Goal: Task Accomplishment & Management: Manage account settings

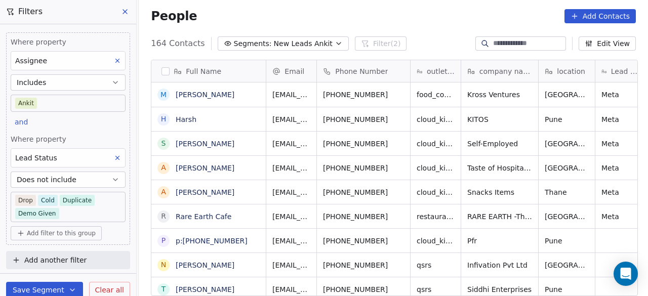
scroll to position [252, 503]
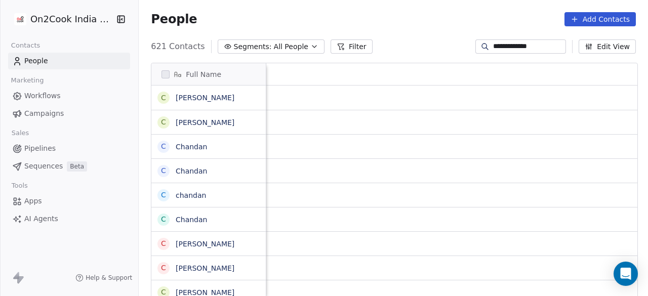
scroll to position [252, 503]
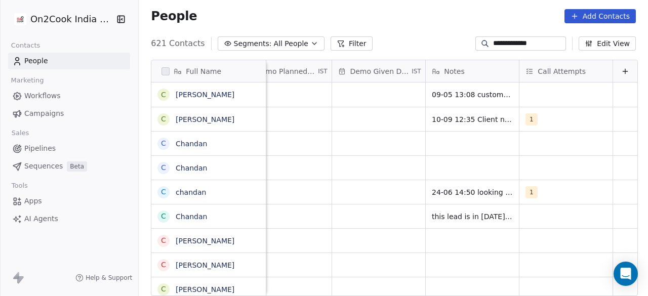
click at [444, 26] on div "People Add Contacts" at bounding box center [393, 16] width 509 height 38
click at [285, 12] on div "People Add Contacts" at bounding box center [393, 16] width 485 height 14
click at [395, 27] on div "People Add Contacts" at bounding box center [393, 16] width 509 height 38
click at [242, 2] on div "People Add Contacts" at bounding box center [393, 16] width 509 height 38
click at [269, 36] on button "Segments: All People" at bounding box center [271, 43] width 107 height 14
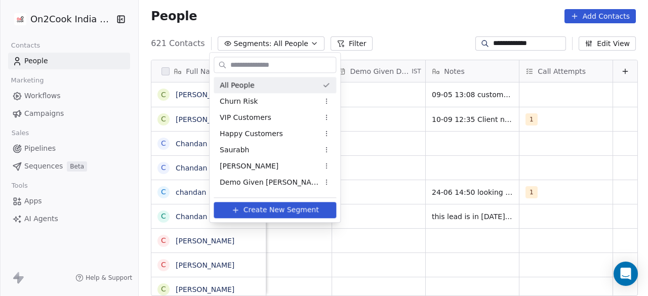
click at [62, 58] on html "**********" at bounding box center [324, 148] width 648 height 296
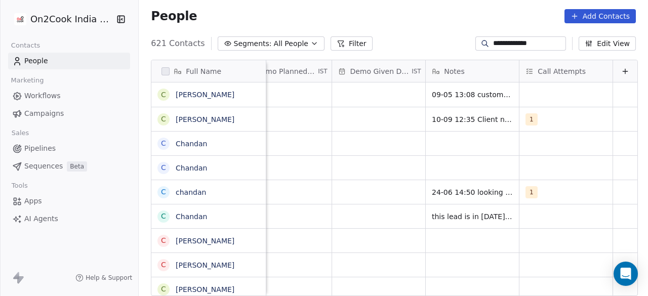
click at [62, 60] on link "People" at bounding box center [69, 61] width 122 height 17
click at [274, 41] on span "All People" at bounding box center [291, 43] width 34 height 11
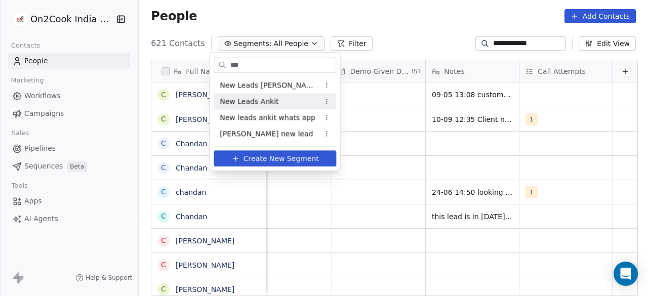
type input "***"
click at [282, 107] on div "New Leads Ankit" at bounding box center [275, 101] width 122 height 16
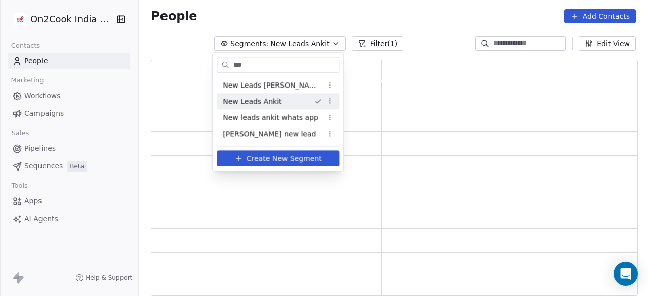
scroll to position [228, 479]
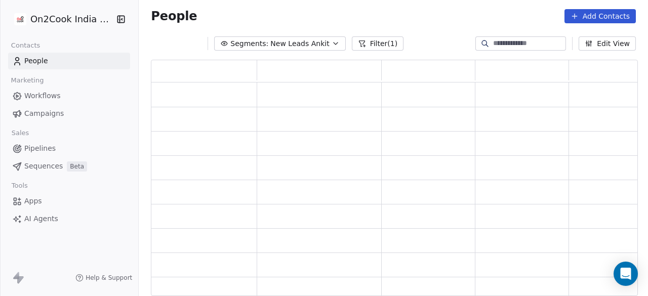
click at [371, 45] on button "Filter (1)" at bounding box center [378, 43] width 52 height 14
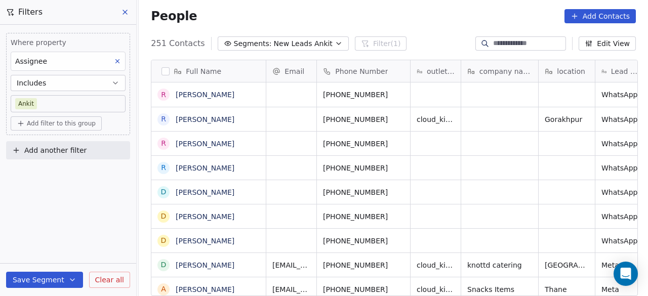
scroll to position [252, 503]
click at [63, 145] on span "Add another filter" at bounding box center [55, 150] width 62 height 11
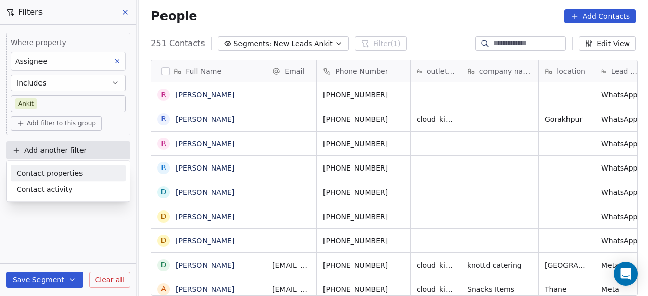
click at [53, 173] on span "Contact properties" at bounding box center [50, 173] width 66 height 11
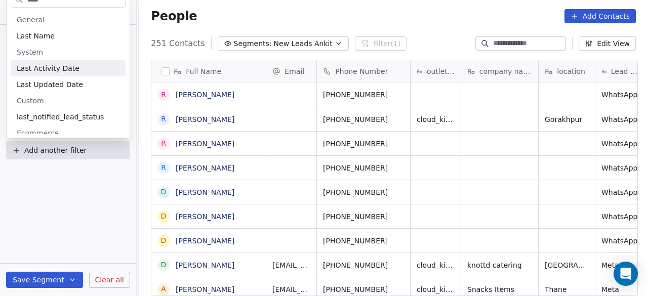
type input "****"
click at [65, 70] on span "Last Activity Date" at bounding box center [48, 68] width 63 height 10
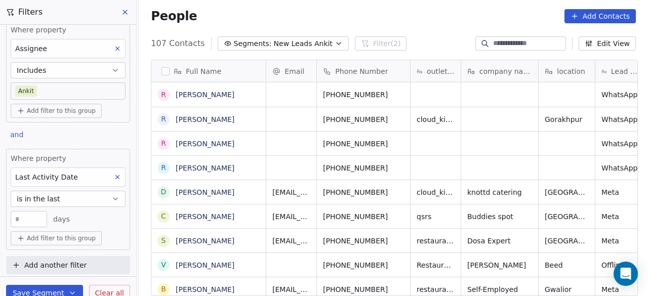
click at [99, 198] on button "is in the last" at bounding box center [68, 199] width 115 height 16
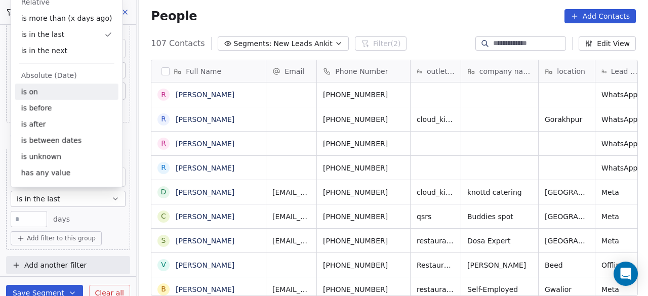
click at [69, 95] on div "is on" at bounding box center [66, 91] width 103 height 16
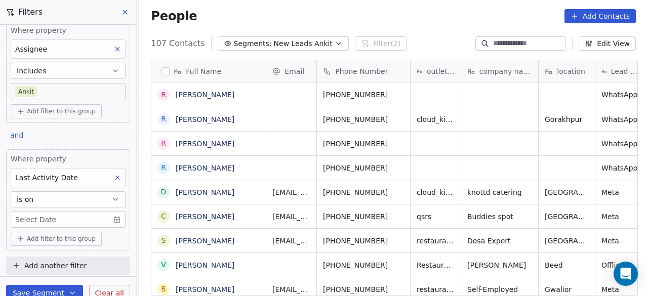
click at [51, 218] on body "On2Cook India Pvt. Ltd. Contacts People Marketing Workflows Campaigns Sales Pip…" at bounding box center [324, 148] width 648 height 296
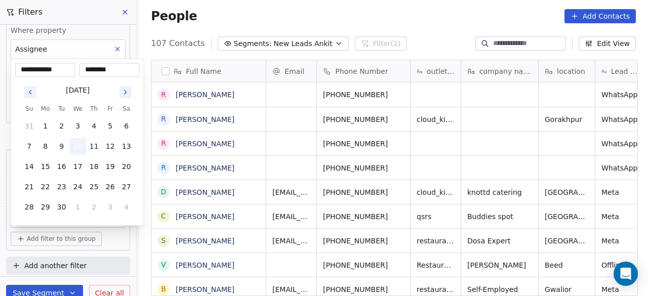
click at [79, 145] on button "10" at bounding box center [78, 146] width 16 height 16
click at [121, 241] on html "On2Cook India Pvt. Ltd. Contacts People Marketing Workflows Campaigns Sales Pip…" at bounding box center [324, 148] width 648 height 296
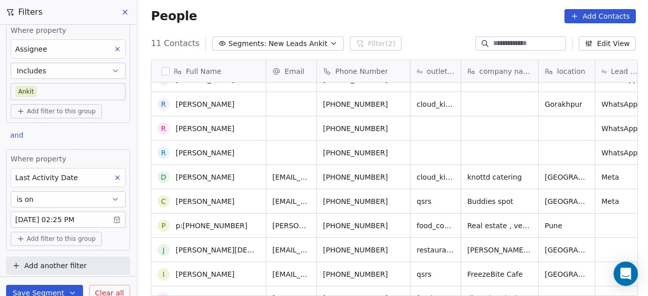
scroll to position [0, 0]
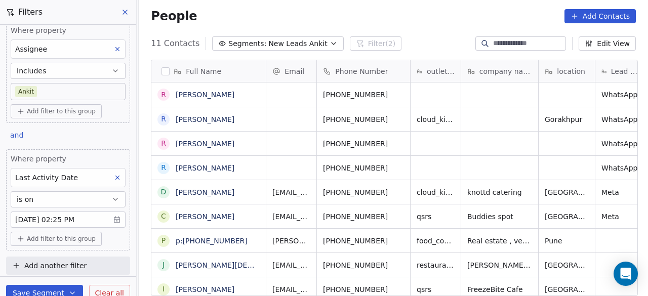
click at [48, 289] on button "Save Segment" at bounding box center [44, 293] width 77 height 16
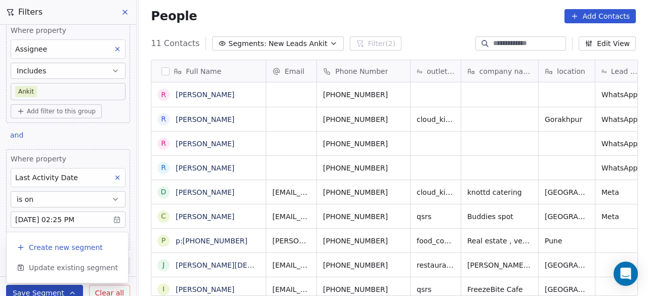
click at [66, 249] on span "Create new segment" at bounding box center [66, 247] width 74 height 10
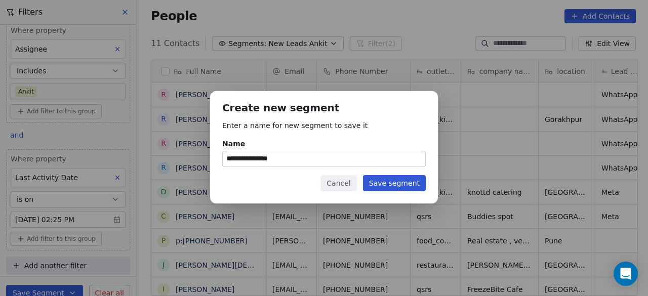
click at [300, 160] on input "**********" at bounding box center [324, 158] width 202 height 15
type input "**********"
click at [400, 184] on button "Save segment" at bounding box center [394, 183] width 63 height 16
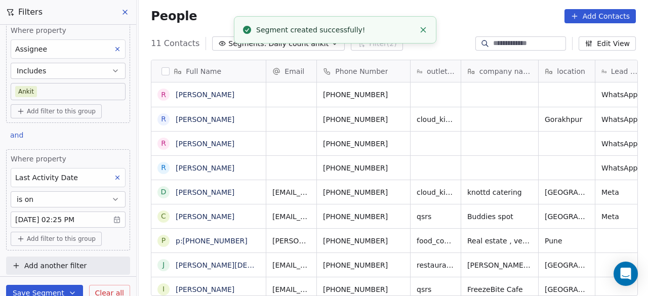
click at [457, 17] on div "People Add Contacts" at bounding box center [393, 16] width 485 height 14
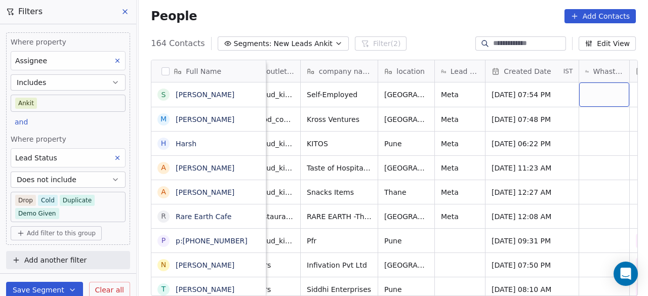
click at [528, 75] on span "Created Date" at bounding box center [526, 71] width 47 height 10
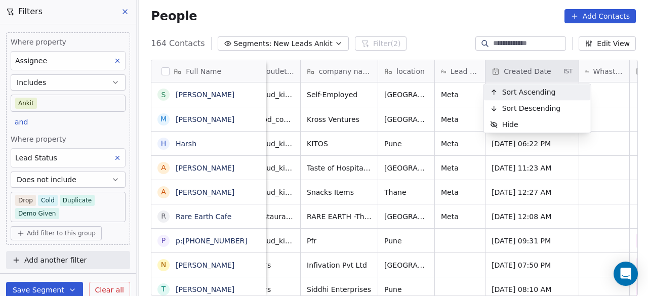
click at [527, 92] on span "Sort Ascending" at bounding box center [529, 92] width 54 height 10
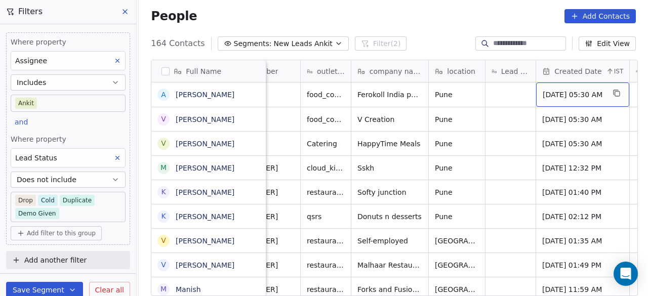
scroll to position [0, 160]
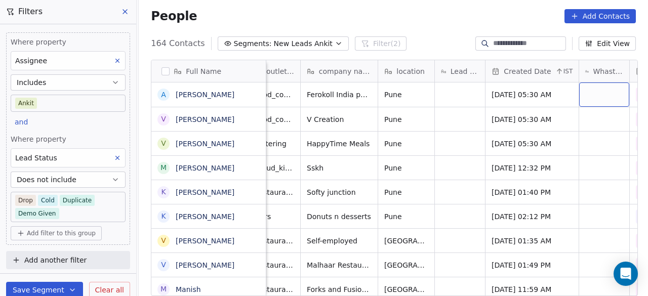
click at [521, 70] on span "Created Date" at bounding box center [526, 71] width 47 height 10
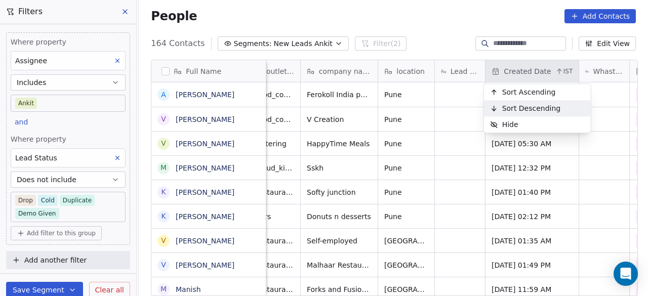
click at [535, 105] on span "Sort Descending" at bounding box center [531, 108] width 59 height 10
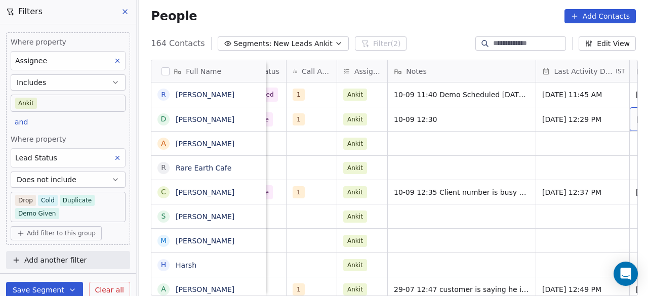
scroll to position [0, 664]
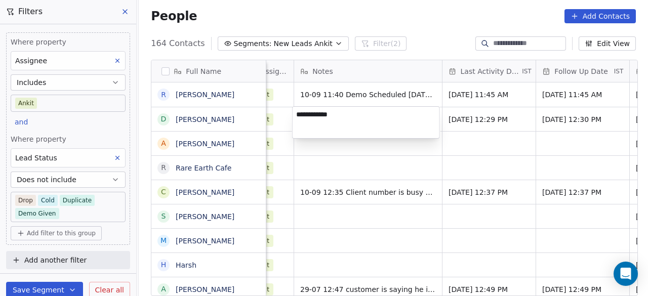
click at [337, 124] on textarea "**********" at bounding box center [365, 122] width 147 height 31
paste textarea "**********"
type textarea "**********"
click at [346, 154] on html "On2Cook India Pvt. Ltd. Contacts People Marketing Workflows Campaigns Sales Pip…" at bounding box center [324, 148] width 648 height 296
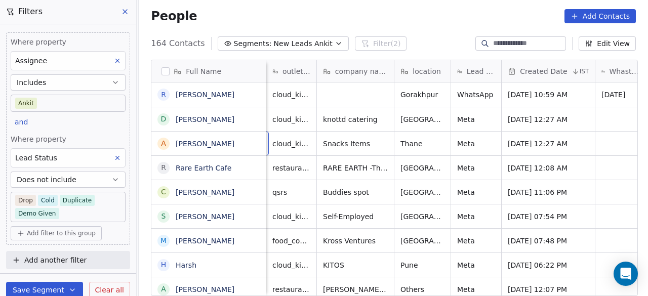
scroll to position [0, 51]
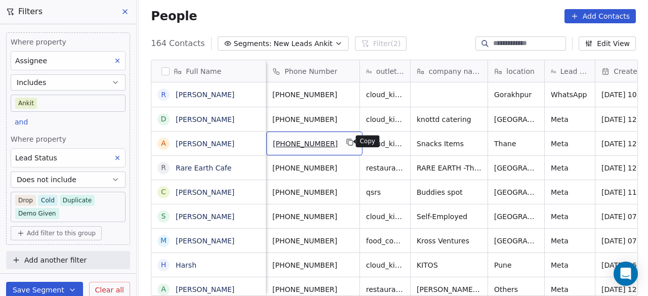
click at [347, 146] on button "grid" at bounding box center [350, 142] width 12 height 12
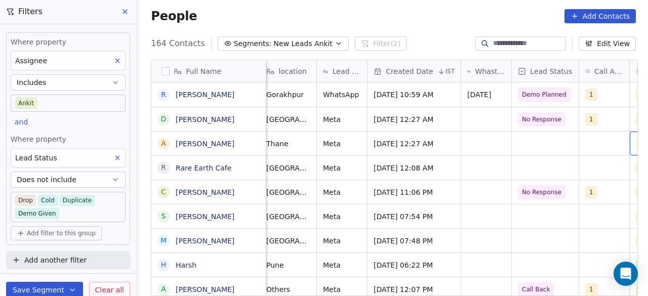
scroll to position [0, 329]
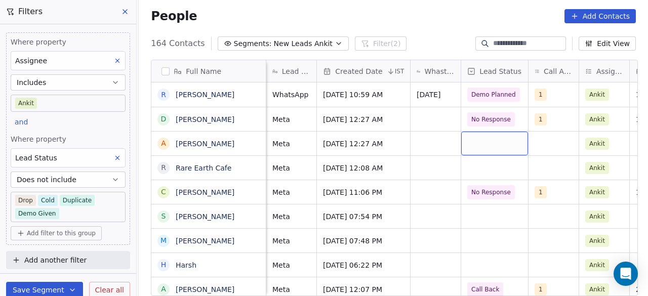
click at [511, 144] on div "grid" at bounding box center [494, 144] width 67 height 24
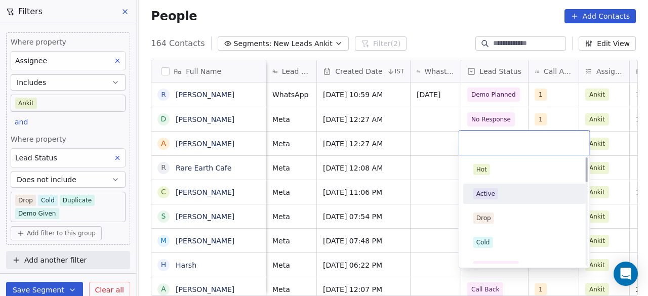
scroll to position [0, 0]
click at [492, 192] on div "Active" at bounding box center [485, 193] width 19 height 9
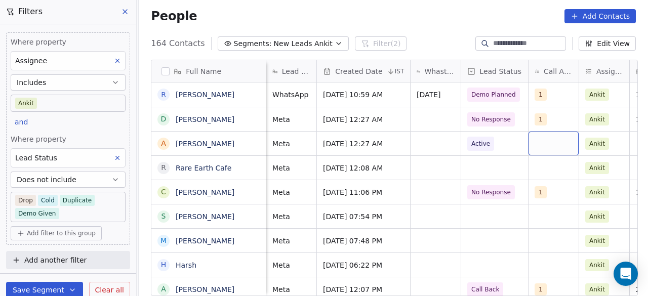
click at [535, 141] on div "grid" at bounding box center [553, 144] width 50 height 24
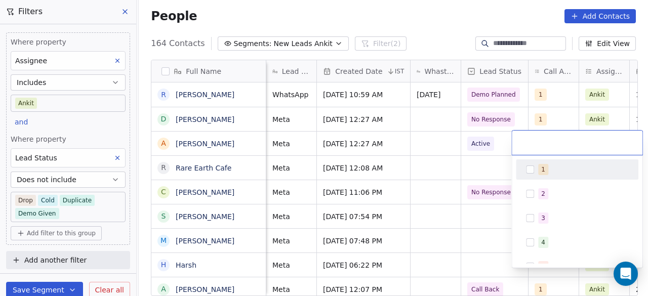
click at [530, 166] on button "Suggestions" at bounding box center [530, 169] width 8 height 8
click at [485, 162] on html "On2Cook India Pvt. Ltd. Contacts People Marketing Workflows Campaigns Sales Pip…" at bounding box center [324, 148] width 648 height 296
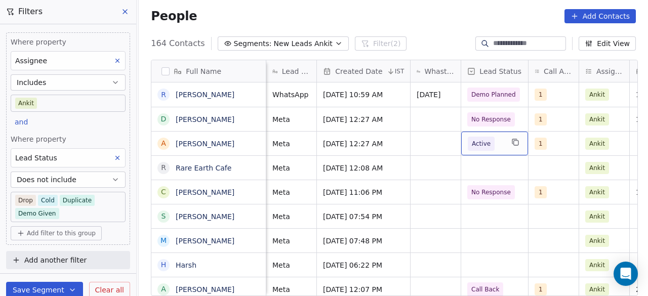
click at [496, 144] on span "Active" at bounding box center [485, 144] width 35 height 14
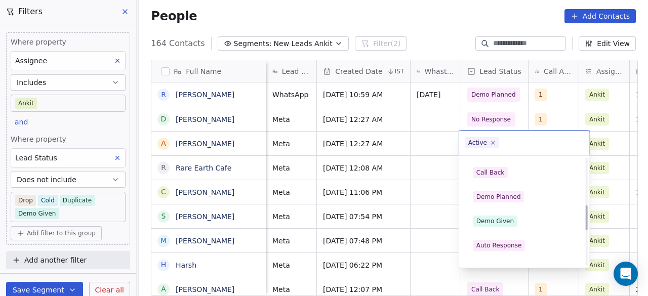
scroll to position [202, 0]
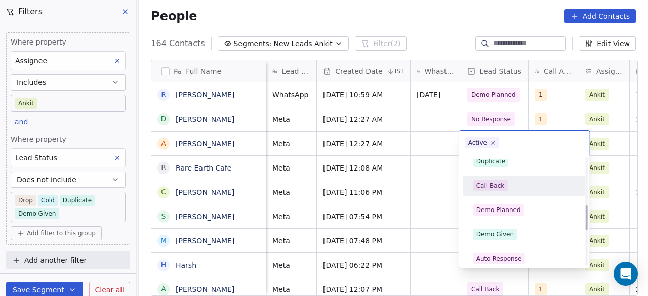
click at [496, 186] on div "Call Back" at bounding box center [490, 185] width 28 height 9
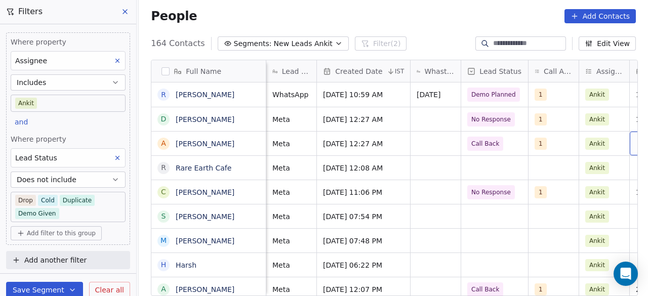
scroll to position [0, 477]
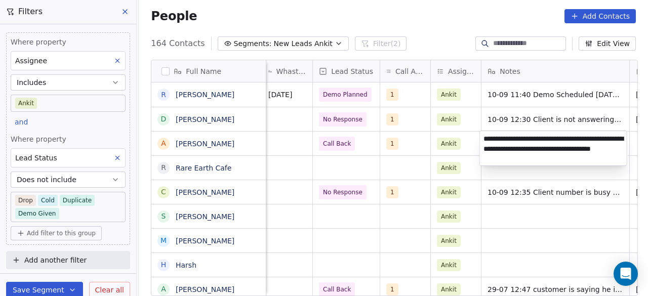
click at [610, 138] on textarea "**********" at bounding box center [553, 148] width 147 height 34
type textarea "**********"
click at [591, 153] on textarea "**********" at bounding box center [553, 148] width 147 height 34
click at [470, 152] on html "On2Cook India Pvt. Ltd. Contacts People Marketing Workflows Campaigns Sales Pip…" at bounding box center [324, 148] width 648 height 296
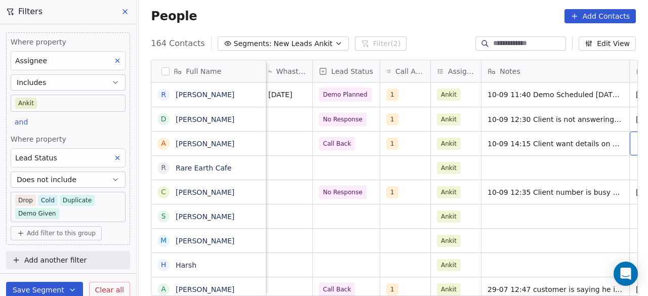
scroll to position [0, 571]
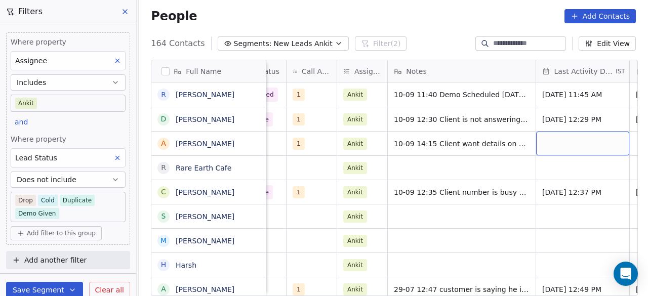
click at [558, 145] on div "grid" at bounding box center [582, 144] width 93 height 24
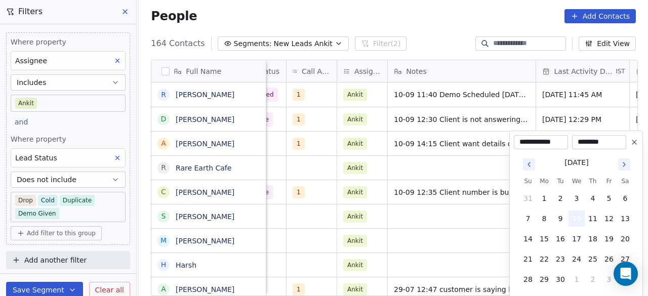
click at [573, 216] on button "10" at bounding box center [576, 218] width 16 height 16
click at [486, 171] on html "On2Cook India Pvt. Ltd. Contacts People Marketing Workflows Campaigns Sales Pip…" at bounding box center [324, 148] width 648 height 296
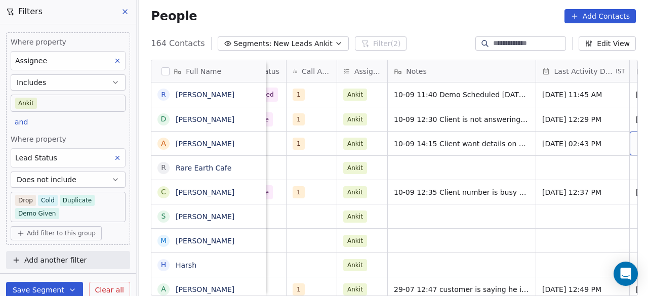
scroll to position [0, 664]
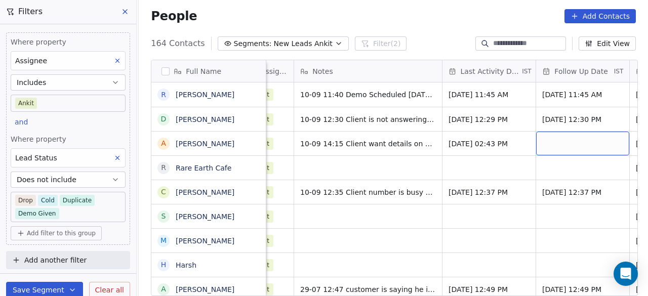
click at [560, 148] on div "grid" at bounding box center [582, 144] width 93 height 24
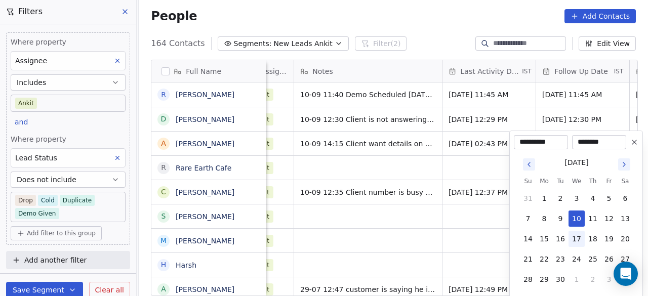
click at [576, 232] on button "17" at bounding box center [576, 239] width 16 height 16
type input "**********"
click at [479, 165] on html "On2Cook India Pvt. Ltd. Contacts People Marketing Workflows Campaigns Sales Pip…" at bounding box center [324, 148] width 648 height 296
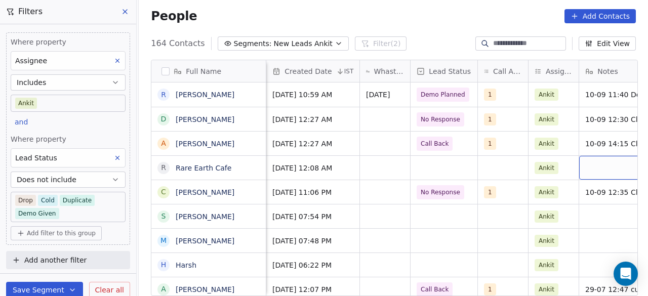
scroll to position [0, 477]
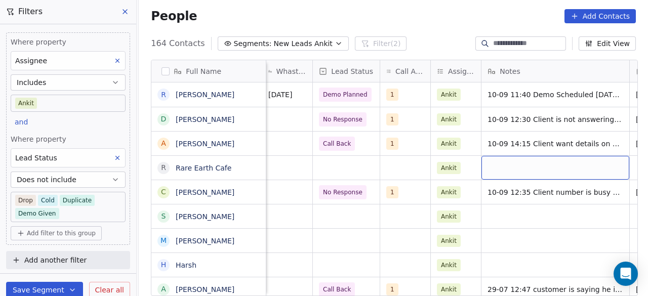
click at [523, 167] on div "grid" at bounding box center [555, 168] width 148 height 24
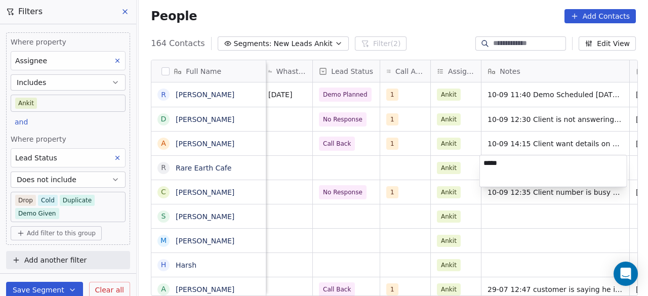
type textarea "*****"
click at [384, 165] on html "On2Cook India Pvt. Ltd. Contacts People Marketing Workflows Campaigns Sales Pip…" at bounding box center [324, 148] width 648 height 296
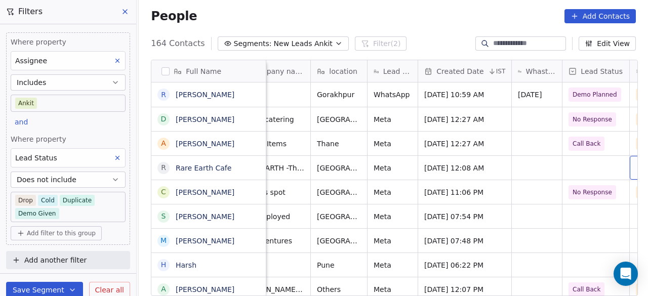
scroll to position [0, 278]
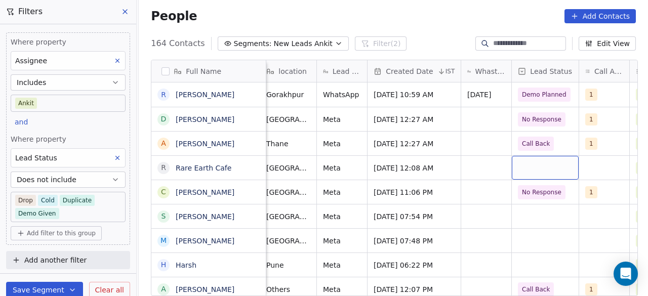
click at [528, 168] on div "grid" at bounding box center [545, 168] width 67 height 24
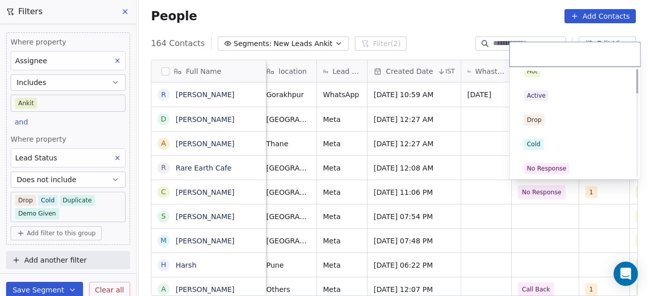
scroll to position [0, 0]
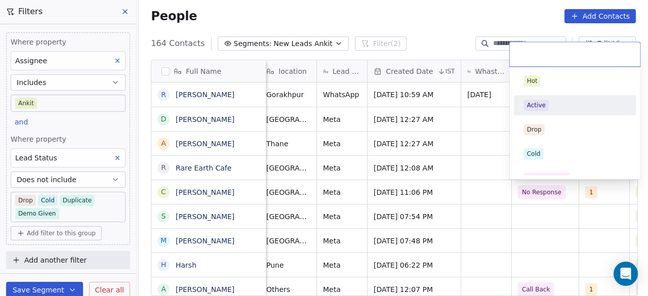
click at [551, 102] on div "Active" at bounding box center [575, 105] width 102 height 11
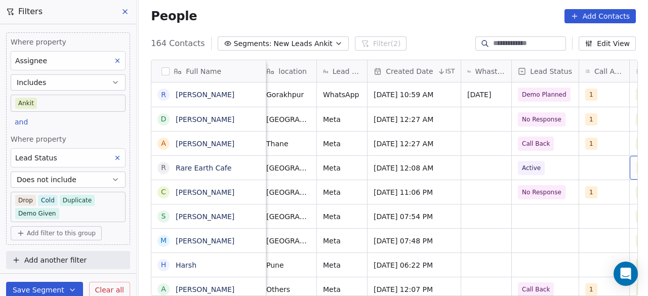
scroll to position [0, 329]
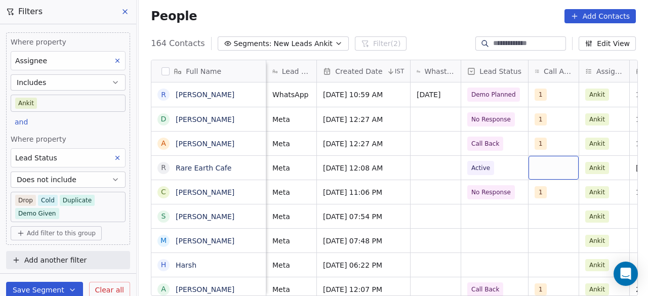
click at [536, 165] on div "grid" at bounding box center [553, 168] width 50 height 24
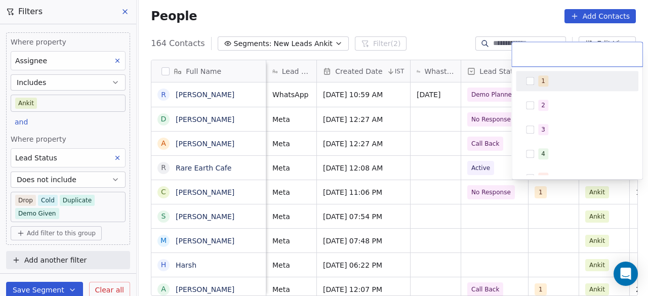
click at [541, 86] on span "1" at bounding box center [543, 80] width 10 height 11
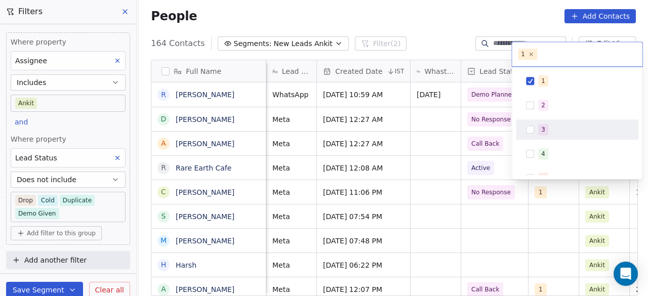
click at [503, 173] on html "On2Cook India Pvt. Ltd. Contacts People Marketing Workflows Campaigns Sales Pip…" at bounding box center [324, 148] width 648 height 296
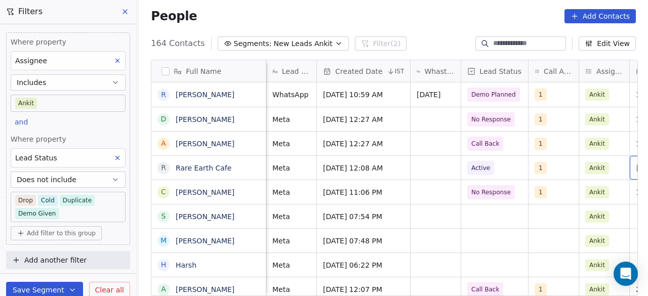
scroll to position [0, 477]
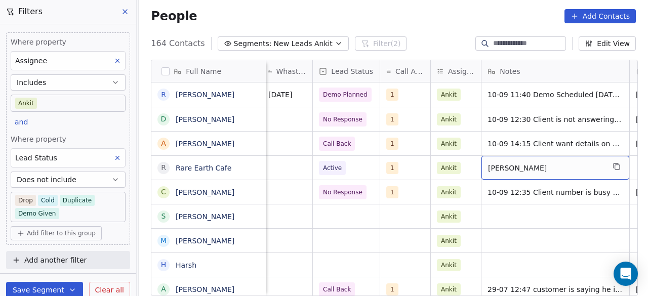
click at [527, 173] on div "[PERSON_NAME]" at bounding box center [555, 168] width 148 height 24
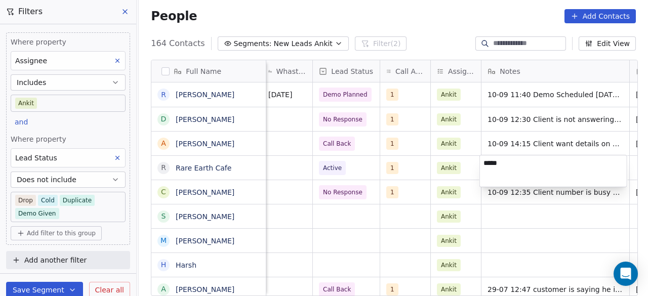
click at [485, 161] on textarea "*****" at bounding box center [553, 170] width 147 height 31
click at [491, 165] on textarea "*****" at bounding box center [553, 170] width 147 height 31
click at [622, 163] on textarea "**********" at bounding box center [553, 170] width 147 height 31
click at [518, 175] on textarea "**********" at bounding box center [553, 170] width 147 height 31
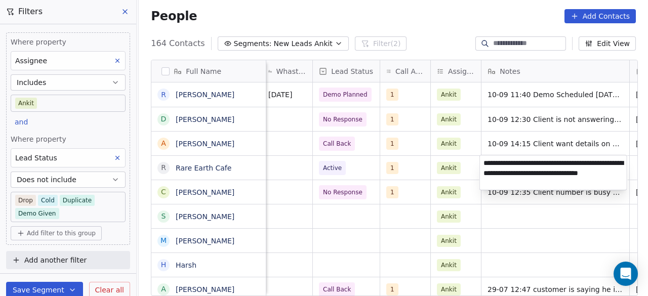
click at [568, 173] on textarea "**********" at bounding box center [553, 172] width 147 height 34
click at [530, 183] on textarea "**********" at bounding box center [553, 172] width 147 height 34
type textarea "**********"
click at [476, 168] on html "On2Cook India Pvt. Ltd. Contacts People Marketing Workflows Campaigns Sales Pip…" at bounding box center [324, 148] width 648 height 296
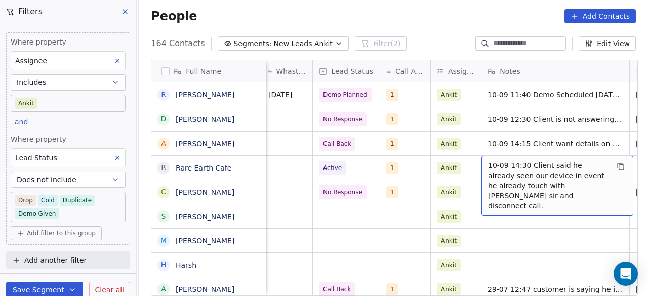
scroll to position [0, 571]
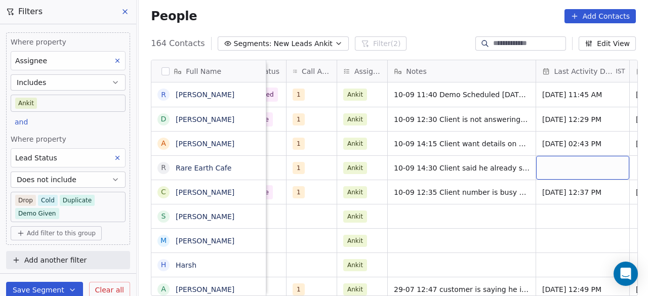
click at [579, 165] on div "grid" at bounding box center [582, 168] width 93 height 24
click at [578, 165] on div "grid" at bounding box center [582, 168] width 93 height 24
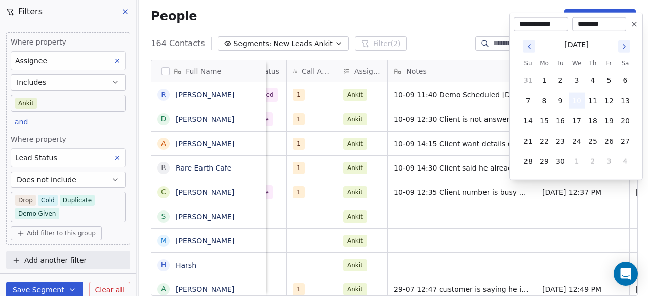
click at [577, 99] on button "10" at bounding box center [576, 101] width 16 height 16
click at [492, 164] on html "On2Cook India Pvt. Ltd. Contacts People Marketing Workflows Campaigns Sales Pip…" at bounding box center [324, 148] width 648 height 296
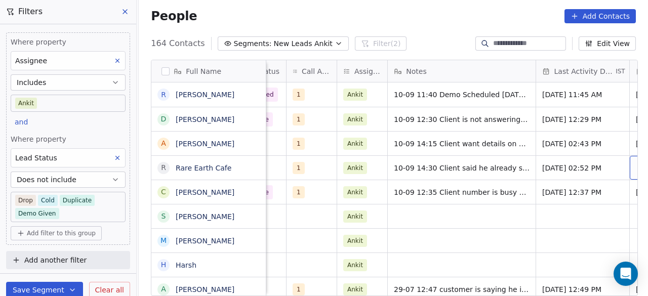
scroll to position [0, 664]
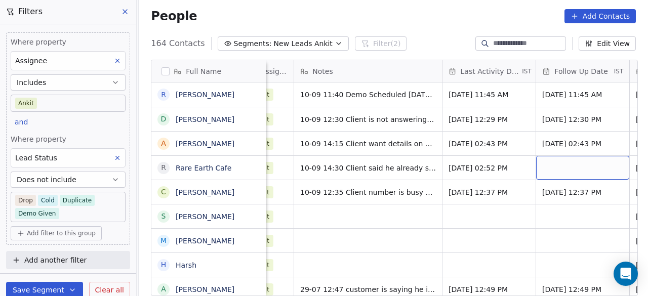
click at [556, 170] on div "grid" at bounding box center [582, 168] width 93 height 24
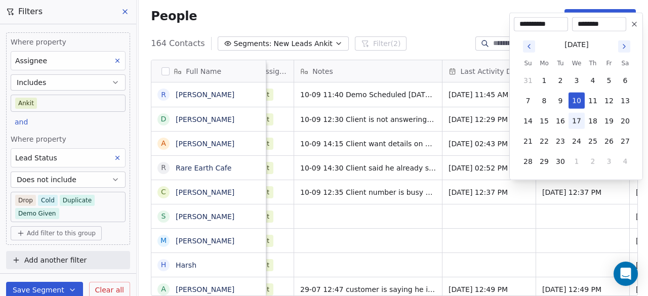
click at [577, 124] on button "17" at bounding box center [576, 121] width 16 height 16
type input "**********"
click at [538, 215] on html "On2Cook India Pvt. Ltd. Contacts People Marketing Workflows Campaigns Sales Pip…" at bounding box center [324, 148] width 648 height 296
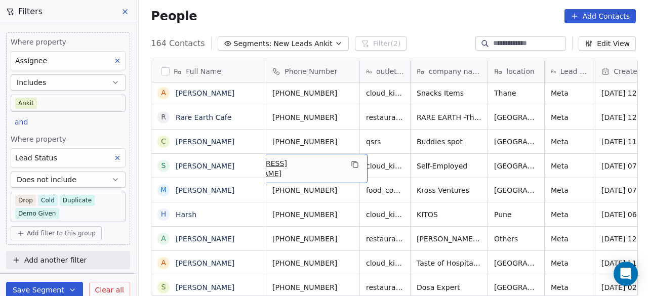
scroll to position [0, 0]
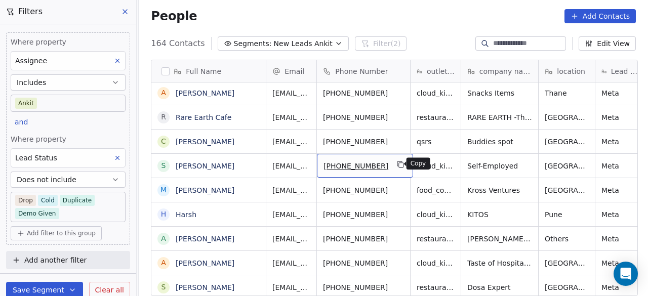
click at [399, 164] on icon "grid" at bounding box center [401, 165] width 5 height 5
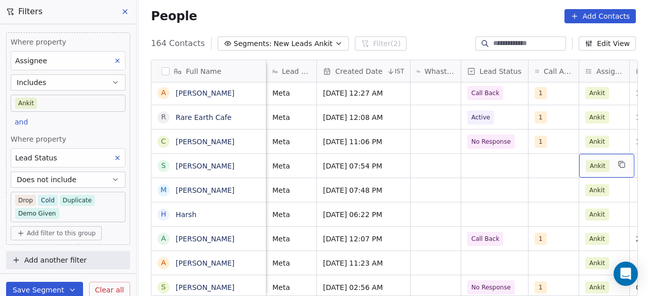
scroll to position [0, 477]
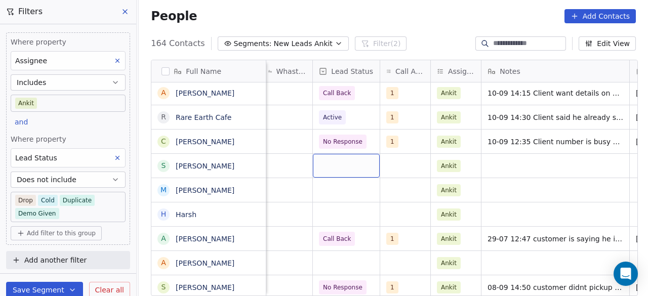
click at [329, 156] on div "grid" at bounding box center [346, 166] width 67 height 24
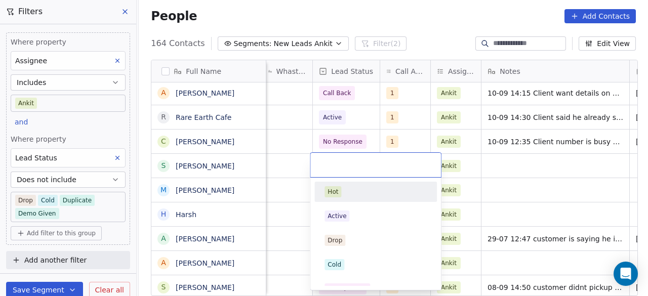
click at [343, 167] on input "text" at bounding box center [375, 164] width 118 height 11
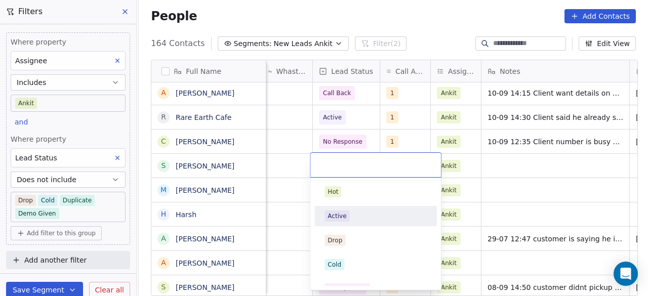
click at [334, 211] on div "Active" at bounding box center [336, 215] width 19 height 9
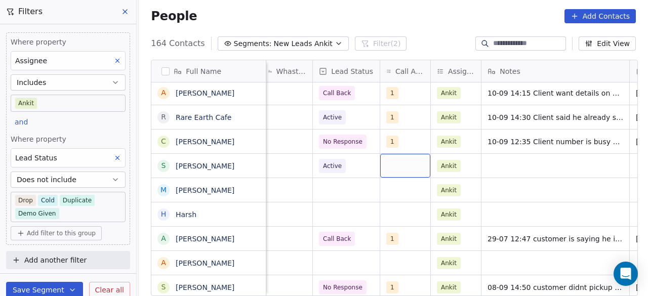
click at [397, 164] on div "grid" at bounding box center [405, 166] width 50 height 24
click at [391, 165] on div "grid" at bounding box center [405, 166] width 50 height 24
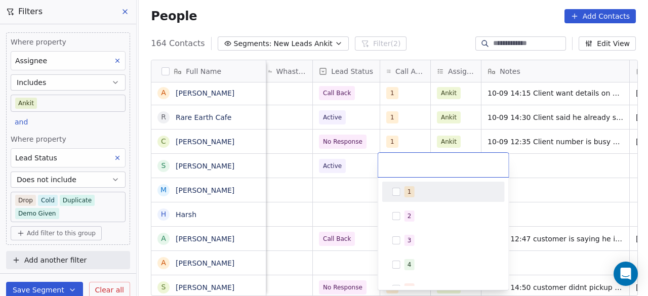
click at [392, 189] on button "Suggestions" at bounding box center [396, 192] width 8 height 8
click at [512, 169] on html "On2Cook India Pvt. Ltd. Contacts People Marketing Workflows Campaigns Sales Pip…" at bounding box center [324, 148] width 648 height 296
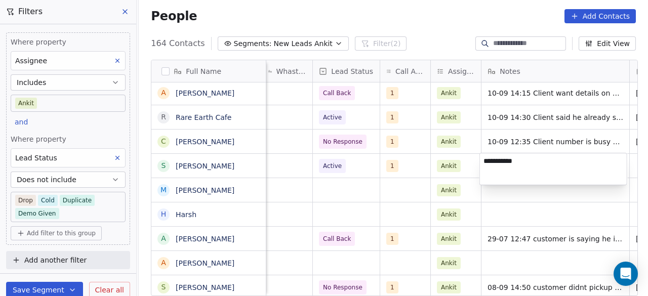
type textarea "**********"
click at [573, 98] on html "On2Cook India Pvt. Ltd. Contacts People Marketing Workflows Campaigns Sales Pip…" at bounding box center [324, 148] width 648 height 296
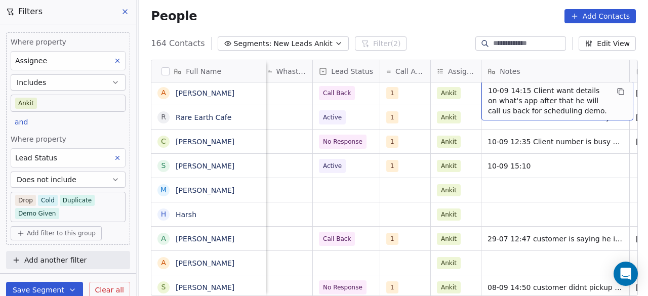
scroll to position [49, 0]
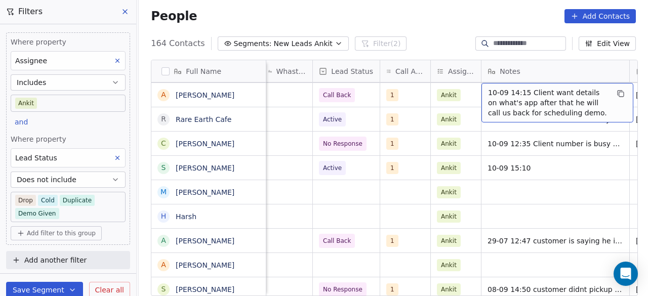
click at [573, 98] on span "10-09 14:15 Client want details on what's app after that he will call us back f…" at bounding box center [548, 103] width 120 height 30
drag, startPoint x: 526, startPoint y: 90, endPoint x: 571, endPoint y: 113, distance: 51.4
click at [571, 113] on span "10-09 14:15 Client want details on what's app after that he will call us back f…" at bounding box center [548, 103] width 120 height 30
drag, startPoint x: 572, startPoint y: 113, endPoint x: 535, endPoint y: 103, distance: 37.8
click at [535, 103] on span "10-09 14:15 Client want details on what's app after that he will call us back f…" at bounding box center [548, 103] width 120 height 30
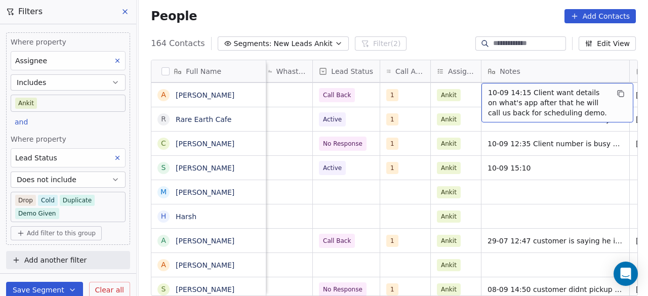
click at [529, 93] on span "10-09 14:15 Client want details on what's app after that he will call us back f…" at bounding box center [548, 103] width 120 height 30
click at [530, 93] on span "10-09 14:15 Client want details on what's app after that he will call us back f…" at bounding box center [548, 103] width 120 height 30
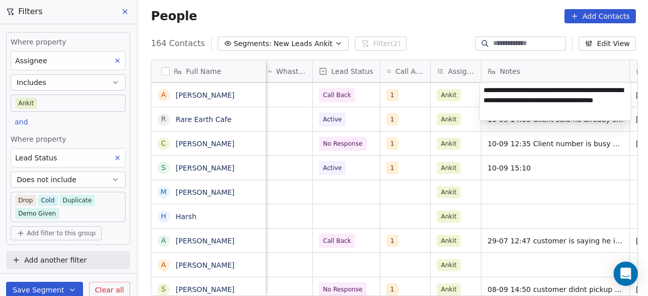
click at [526, 90] on textarea "**********" at bounding box center [555, 101] width 151 height 38
drag, startPoint x: 524, startPoint y: 90, endPoint x: 551, endPoint y: 112, distance: 34.9
click at [551, 112] on textarea "**********" at bounding box center [555, 101] width 151 height 38
click at [543, 130] on html "On2Cook India Pvt. Ltd. Contacts People Marketing Workflows Campaigns Sales Pip…" at bounding box center [324, 148] width 648 height 296
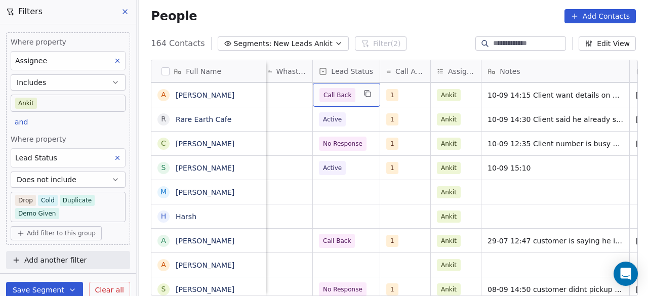
click at [357, 99] on div "Call Back" at bounding box center [346, 95] width 67 height 24
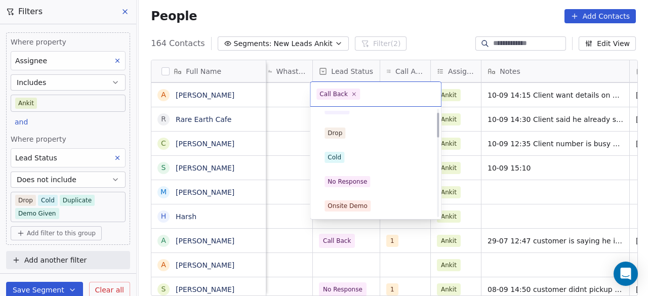
scroll to position [0, 0]
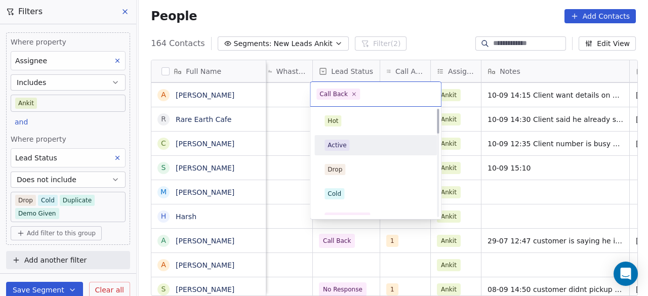
click at [353, 147] on div "Active" at bounding box center [375, 145] width 102 height 11
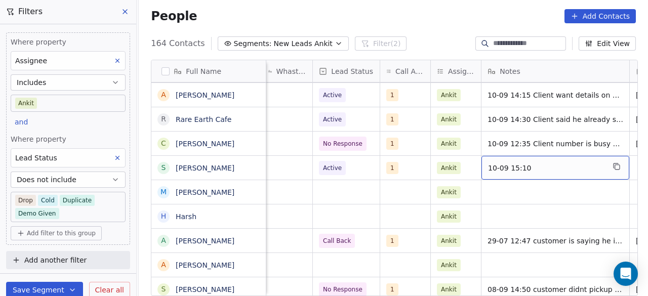
click at [545, 166] on span "10-09 15:10" at bounding box center [546, 168] width 116 height 10
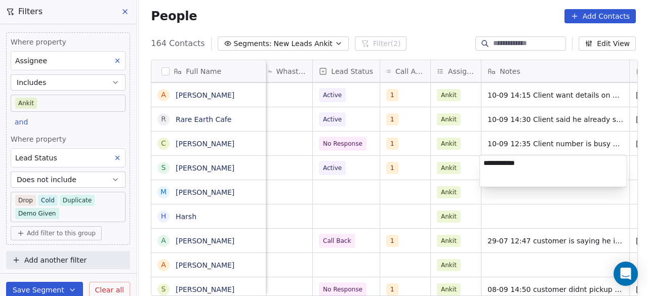
type textarea "**********"
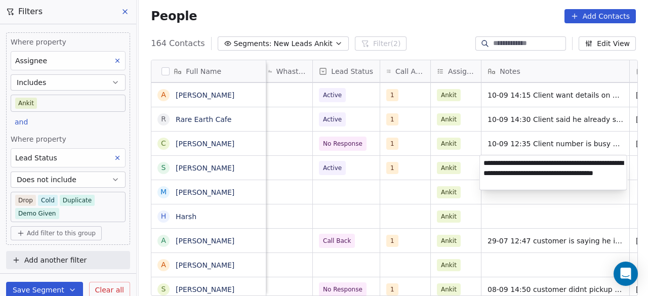
click at [529, 194] on html "On2Cook India Pvt. Ltd. Contacts People Marketing Workflows Campaigns Sales Pip…" at bounding box center [324, 148] width 648 height 296
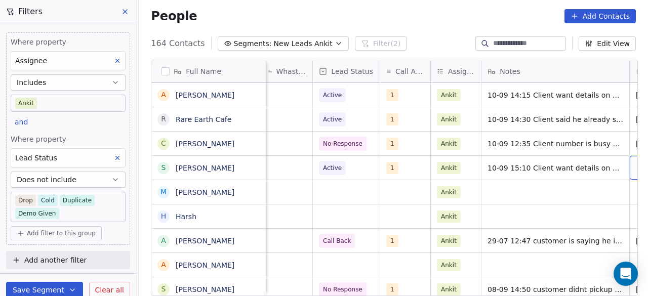
scroll to position [0, 571]
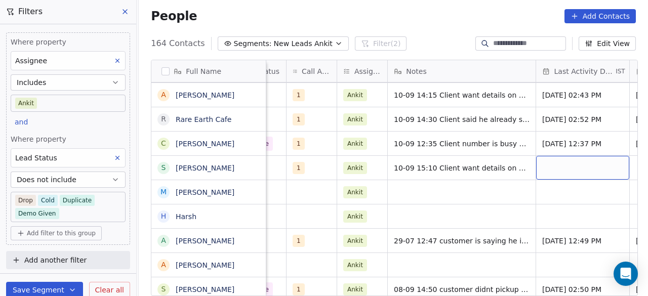
click at [556, 163] on div "grid" at bounding box center [582, 168] width 93 height 24
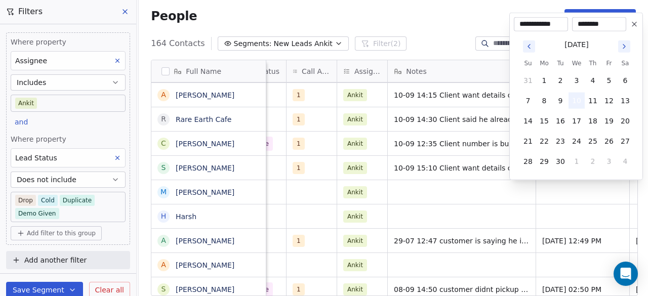
click at [577, 104] on button "10" at bounding box center [576, 101] width 16 height 16
click at [573, 100] on button "10" at bounding box center [576, 101] width 16 height 16
click at [503, 187] on html "On2Cook India Pvt. Ltd. Contacts People Marketing Workflows Campaigns Sales Pip…" at bounding box center [324, 148] width 648 height 296
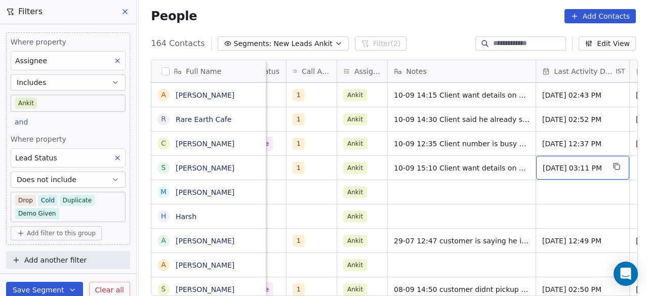
scroll to position [0, 664]
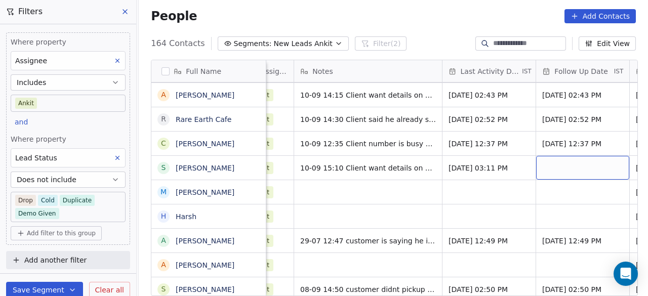
click at [567, 167] on div "grid" at bounding box center [582, 168] width 93 height 24
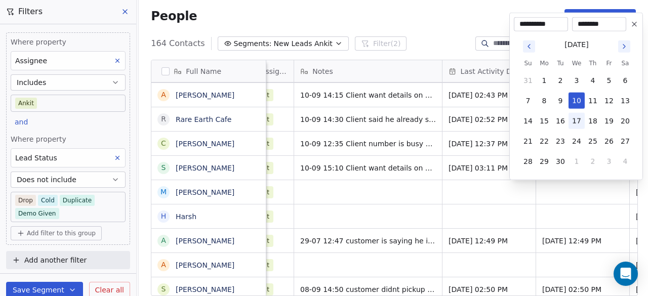
drag, startPoint x: 576, startPoint y: 117, endPoint x: 570, endPoint y: 135, distance: 18.6
click at [576, 118] on button "17" at bounding box center [576, 121] width 16 height 16
type input "**********"
click at [519, 212] on html "On2Cook India Pvt. Ltd. Contacts People Marketing Workflows Campaigns Sales Pip…" at bounding box center [324, 148] width 648 height 296
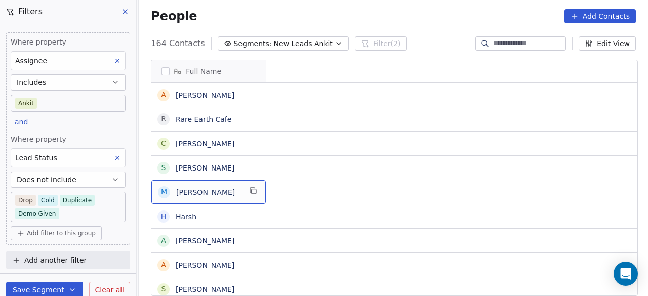
scroll to position [0, 0]
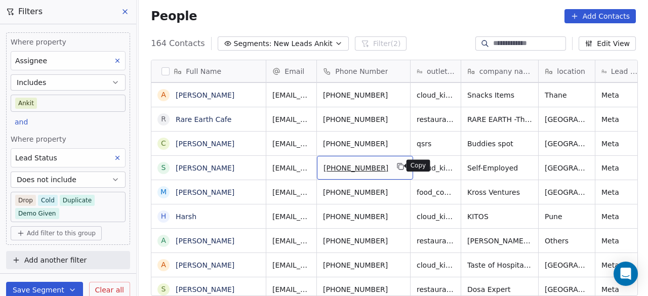
click at [399, 166] on icon "grid" at bounding box center [401, 167] width 5 height 5
click at [239, 191] on html "On2Cook India Pvt. Ltd. Contacts People Marketing Workflows Campaigns Sales Pip…" at bounding box center [324, 148] width 648 height 296
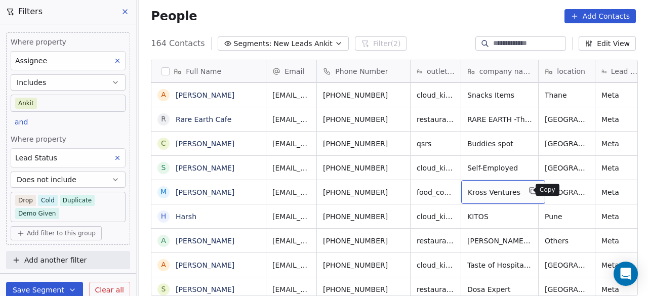
click at [531, 190] on icon "grid" at bounding box center [533, 191] width 5 height 5
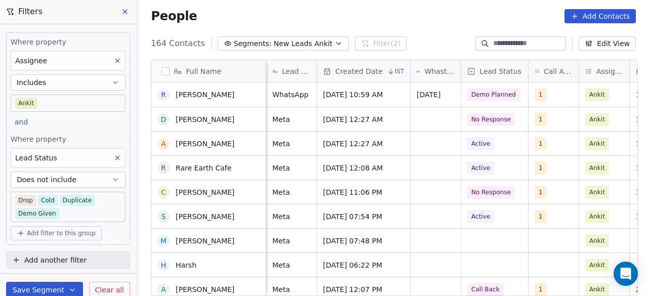
scroll to position [101, 0]
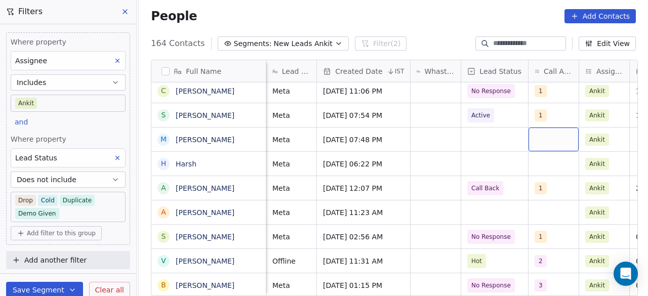
click at [552, 139] on div "grid" at bounding box center [553, 140] width 50 height 24
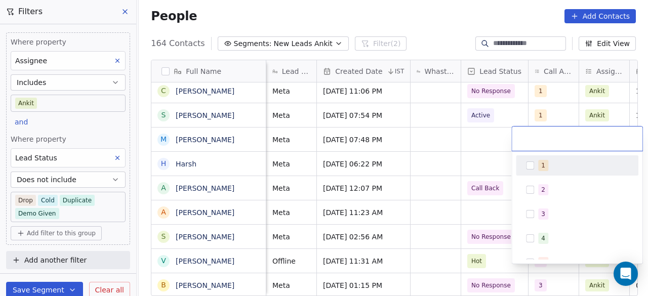
click at [541, 167] on div "1" at bounding box center [543, 165] width 4 height 9
click at [486, 140] on html "On2Cook India Pvt. Ltd. Contacts People Marketing Workflows Campaigns Sales Pip…" at bounding box center [324, 148] width 648 height 296
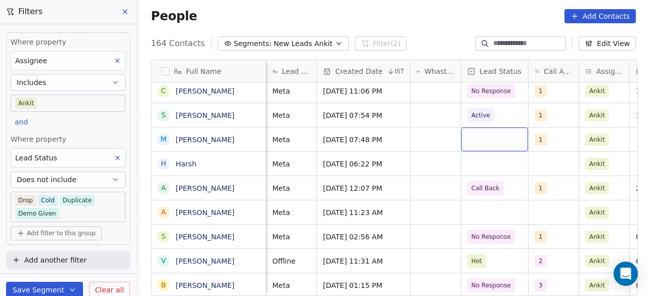
click at [486, 140] on div "grid" at bounding box center [494, 140] width 67 height 24
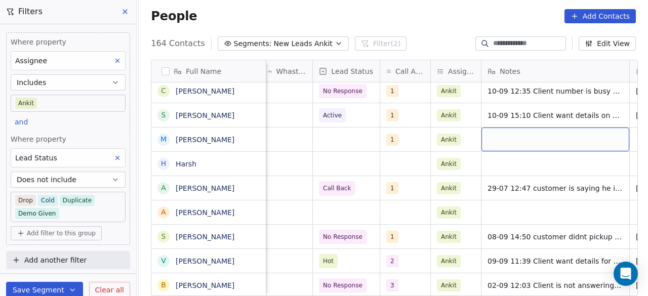
click at [524, 140] on div "grid" at bounding box center [555, 140] width 148 height 24
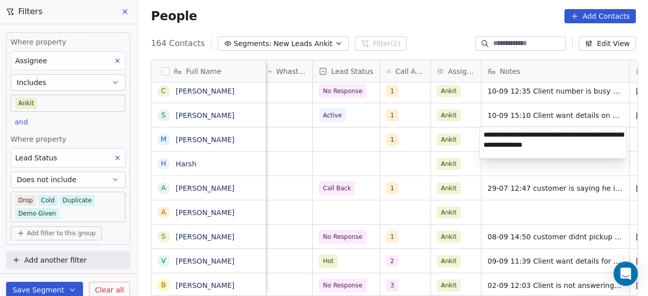
type textarea "**********"
click at [408, 139] on html "On2Cook India Pvt. Ltd. Contacts People Marketing Workflows Campaigns Sales Pip…" at bounding box center [324, 148] width 648 height 296
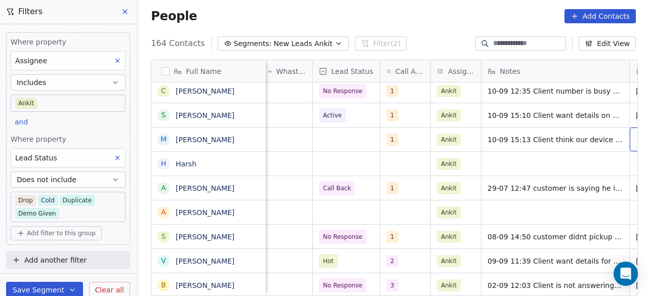
scroll to position [0, 571]
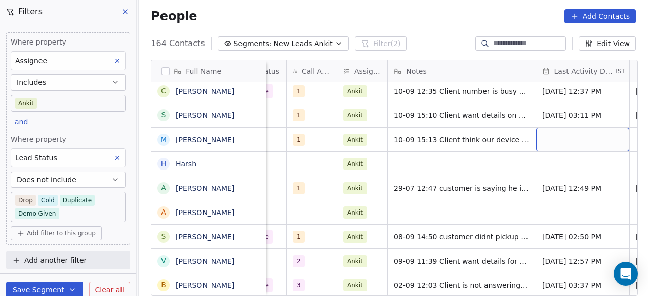
click at [566, 134] on div "grid" at bounding box center [582, 140] width 93 height 24
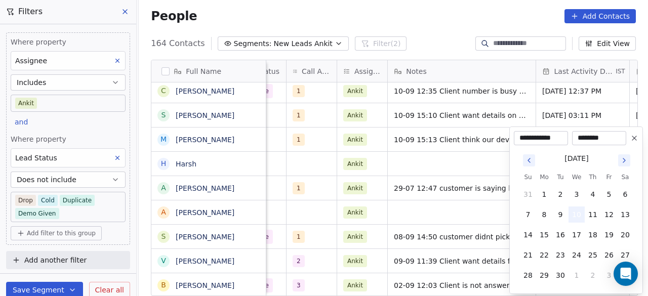
click at [574, 215] on button "10" at bounding box center [576, 214] width 16 height 16
click at [475, 167] on html "On2Cook India Pvt. Ltd. Contacts People Marketing Workflows Campaigns Sales Pip…" at bounding box center [324, 148] width 648 height 296
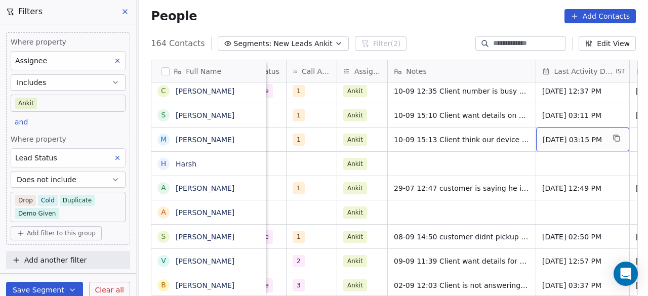
scroll to position [0, 664]
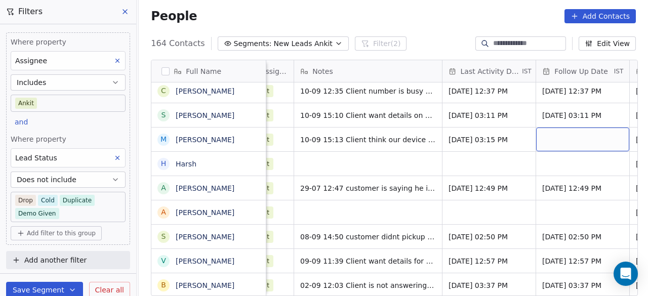
click at [560, 140] on div "grid" at bounding box center [582, 140] width 93 height 24
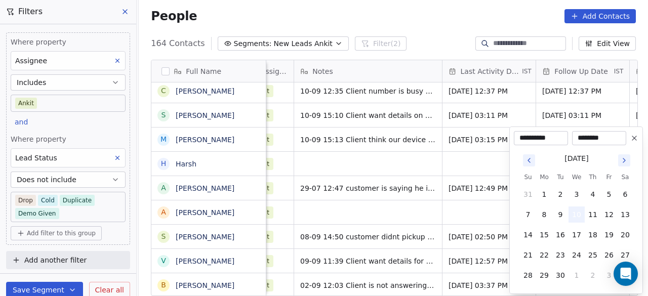
click at [575, 213] on button "10" at bounding box center [576, 214] width 16 height 16
click at [471, 154] on html "On2Cook India Pvt. Ltd. Contacts People Marketing Workflows Campaigns Sales Pip…" at bounding box center [324, 148] width 648 height 296
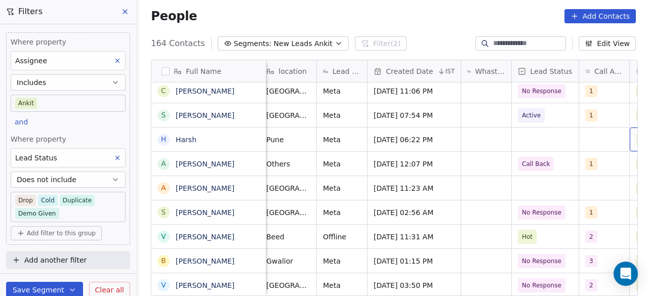
scroll to position [0, 329]
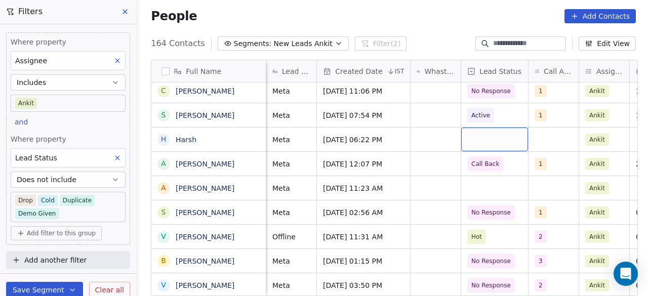
click at [484, 137] on div "grid" at bounding box center [494, 140] width 67 height 24
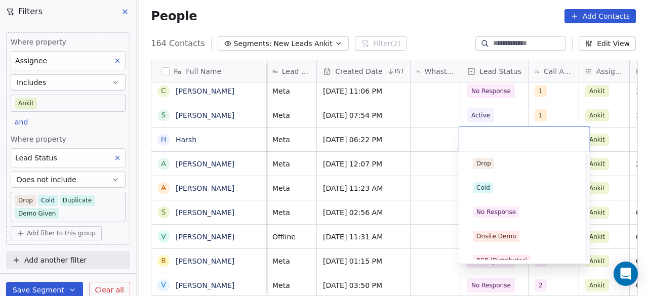
scroll to position [0, 0]
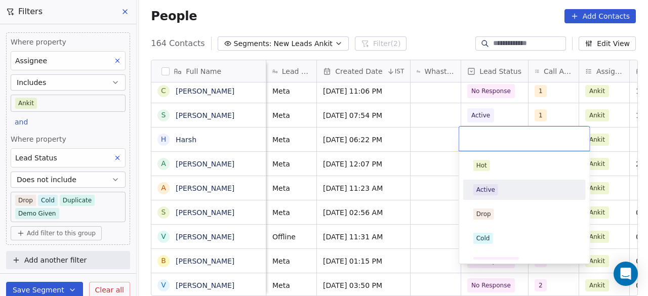
click at [500, 195] on div "Active" at bounding box center [524, 190] width 114 height 16
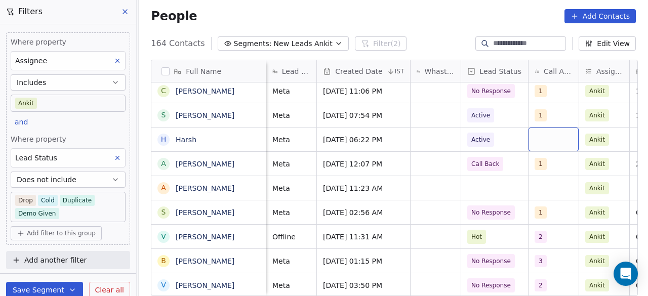
click at [557, 140] on div "grid" at bounding box center [553, 140] width 50 height 24
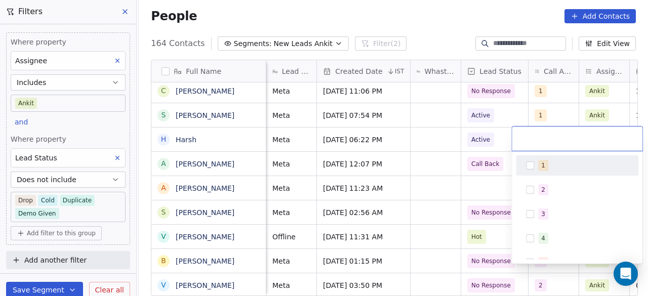
click at [555, 163] on div "1" at bounding box center [583, 165] width 90 height 11
click at [430, 136] on html "On2Cook India Pvt. Ltd. Contacts People Marketing Workflows Campaigns Sales Pip…" at bounding box center [324, 148] width 648 height 296
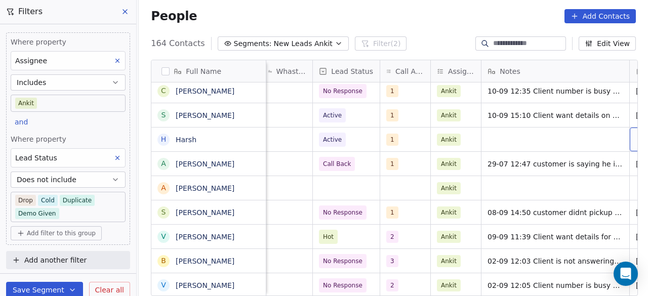
scroll to position [0, 571]
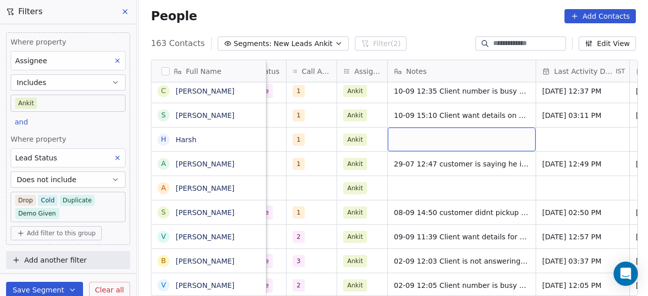
click at [426, 140] on div "grid" at bounding box center [462, 140] width 148 height 24
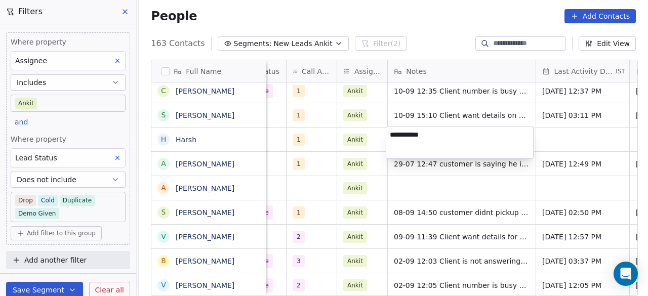
type textarea "**********"
click at [478, 109] on html "On2Cook India Pvt. Ltd. Contacts People Marketing Workflows Campaigns Sales Pip…" at bounding box center [324, 148] width 648 height 296
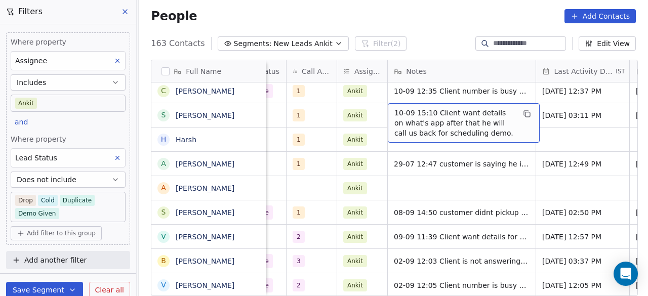
click at [469, 112] on span "10-09 15:10 Client want details on what's app after that he will call us back f…" at bounding box center [454, 123] width 120 height 30
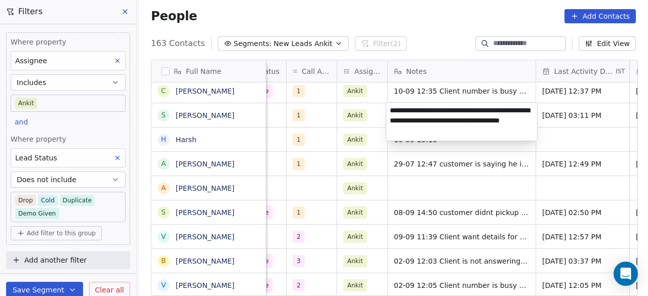
drag, startPoint x: 431, startPoint y: 109, endPoint x: 455, endPoint y: 136, distance: 35.8
click at [455, 136] on textarea "**********" at bounding box center [461, 122] width 151 height 38
click at [432, 143] on html "On2Cook India Pvt. Ltd. Contacts People Marketing Workflows Campaigns Sales Pip…" at bounding box center [324, 148] width 648 height 296
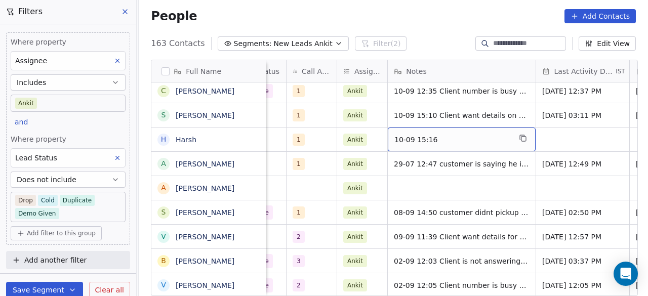
click at [438, 140] on span "10-09 15:16" at bounding box center [452, 140] width 116 height 10
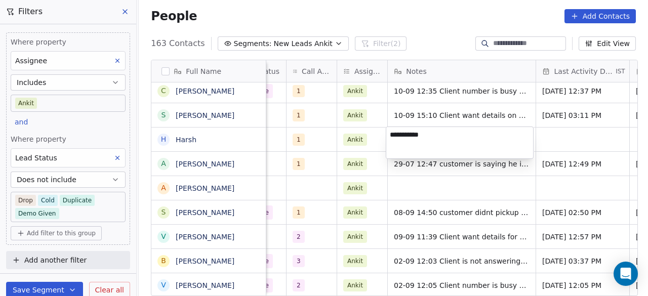
click at [438, 136] on textarea "**********" at bounding box center [459, 142] width 147 height 31
type textarea "**********"
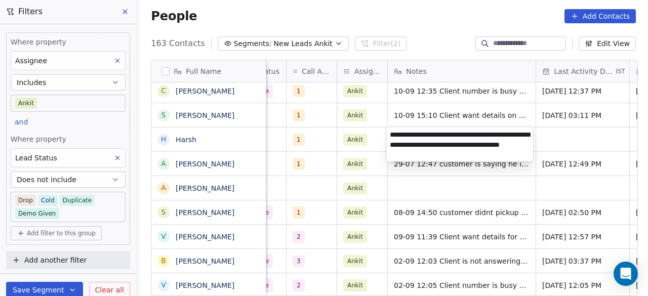
click at [536, 146] on html "On2Cook India Pvt. Ltd. Contacts People Marketing Workflows Campaigns Sales Pip…" at bounding box center [324, 148] width 648 height 296
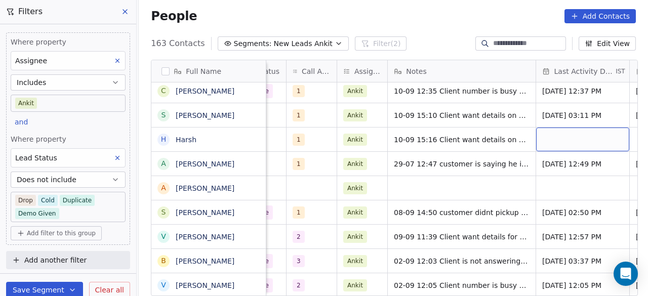
click at [553, 145] on div "grid" at bounding box center [582, 140] width 93 height 24
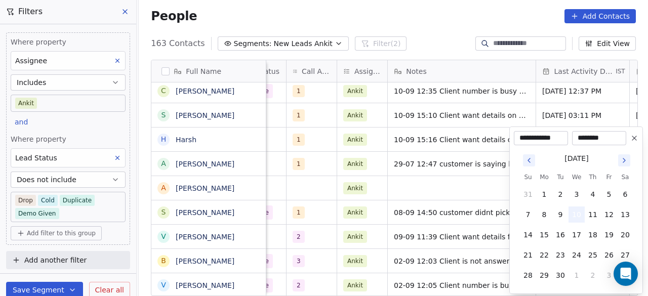
click at [575, 213] on button "10" at bounding box center [576, 214] width 16 height 16
click at [485, 172] on html "On2Cook India Pvt. Ltd. Contacts People Marketing Workflows Campaigns Sales Pip…" at bounding box center [324, 148] width 648 height 296
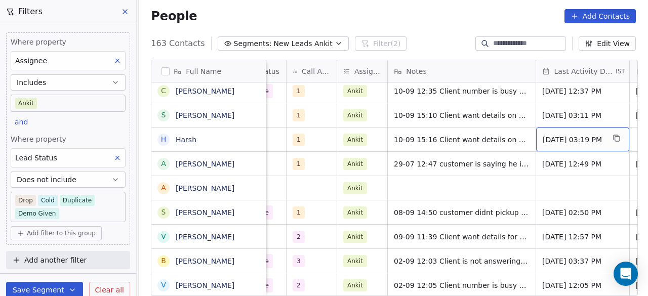
scroll to position [0, 664]
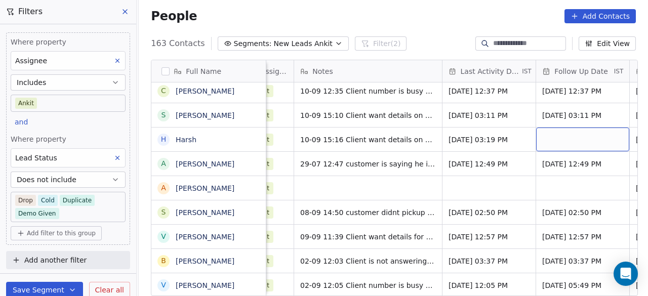
click at [568, 141] on div "grid" at bounding box center [582, 140] width 93 height 24
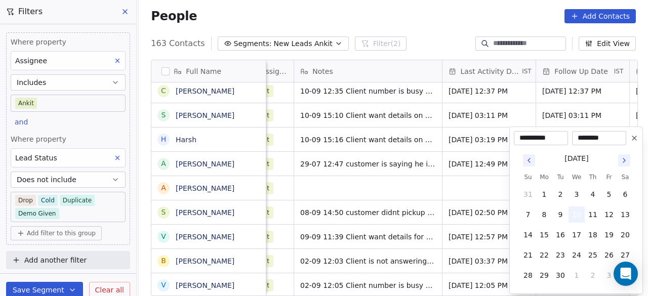
click at [572, 212] on button "10" at bounding box center [576, 214] width 16 height 16
click at [579, 229] on button "17" at bounding box center [576, 235] width 16 height 16
type input "**********"
click at [468, 182] on html "On2Cook India Pvt. Ltd. Contacts People Marketing Workflows Campaigns Sales Pip…" at bounding box center [324, 148] width 648 height 296
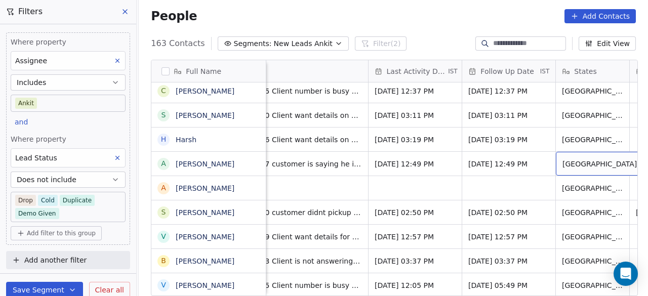
scroll to position [0, 832]
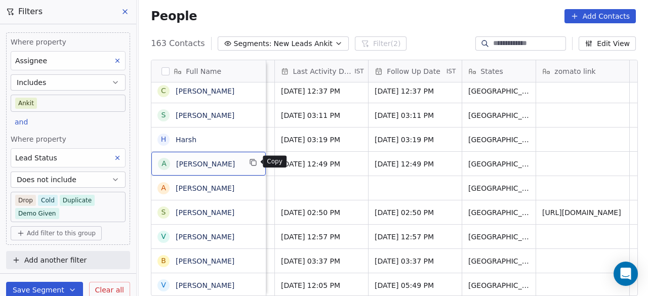
click at [253, 162] on icon "grid" at bounding box center [253, 162] width 8 height 8
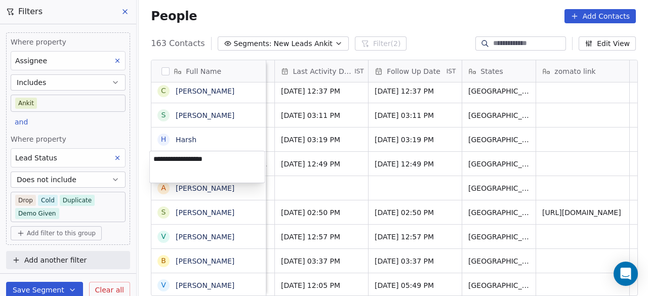
click at [339, 182] on html "On2Cook India Pvt. Ltd. Contacts People Marketing Workflows Campaigns Sales Pip…" at bounding box center [324, 148] width 648 height 296
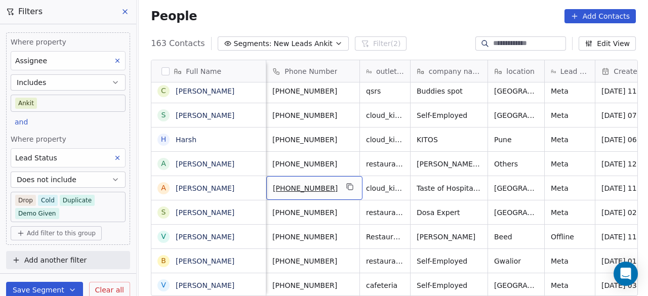
scroll to position [0, 0]
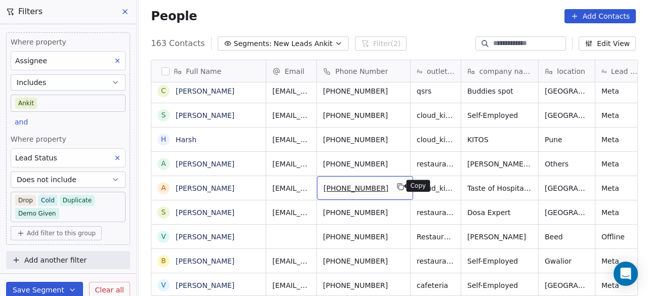
click at [395, 186] on button "grid" at bounding box center [401, 187] width 12 height 12
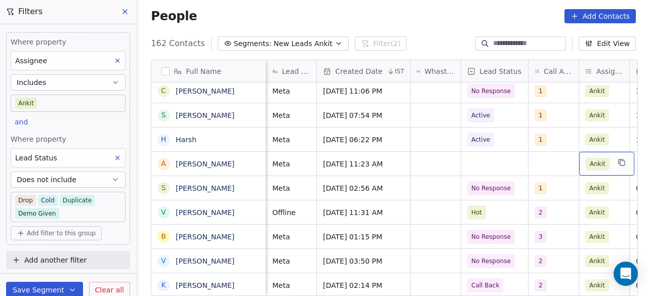
scroll to position [0, 477]
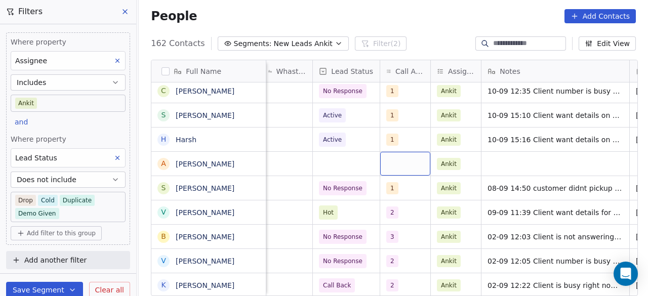
click at [399, 161] on div "grid" at bounding box center [405, 164] width 50 height 24
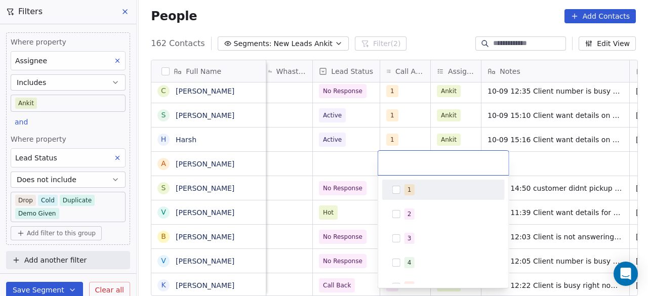
click at [409, 190] on div "1" at bounding box center [409, 189] width 4 height 9
click at [526, 164] on html "On2Cook India Pvt. Ltd. Contacts People Marketing Workflows Campaigns Sales Pip…" at bounding box center [324, 148] width 648 height 296
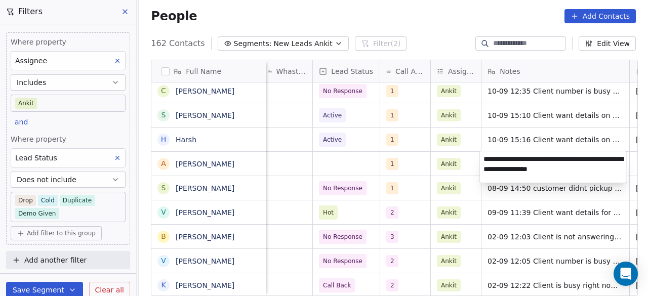
type textarea "**********"
click at [328, 158] on html "On2Cook India Pvt. Ltd. Contacts People Marketing Workflows Campaigns Sales Pip…" at bounding box center [324, 148] width 648 height 296
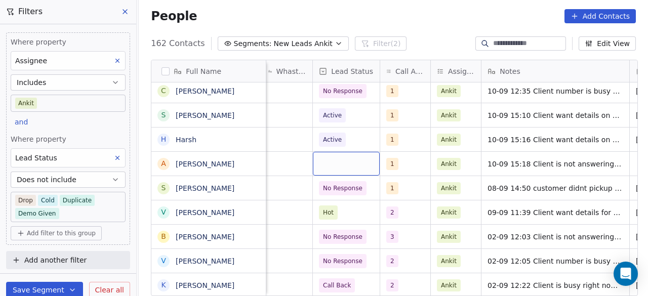
click at [328, 158] on div "grid" at bounding box center [346, 164] width 67 height 24
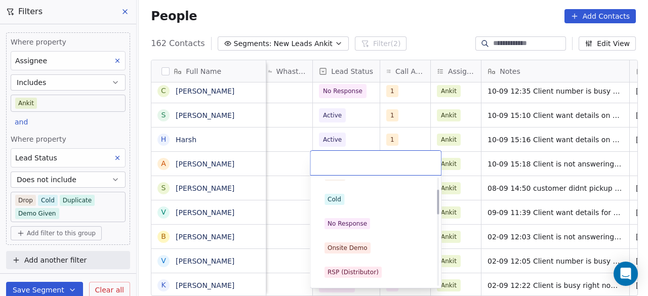
scroll to position [51, 0]
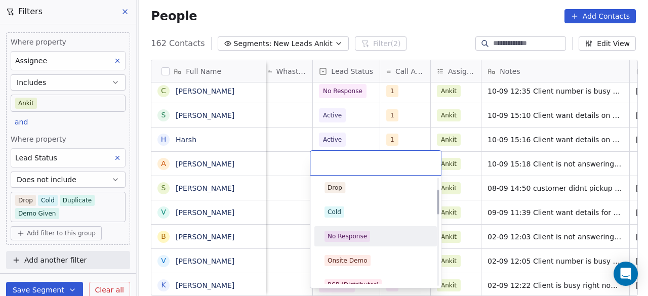
click at [365, 238] on span "No Response" at bounding box center [347, 236] width 46 height 11
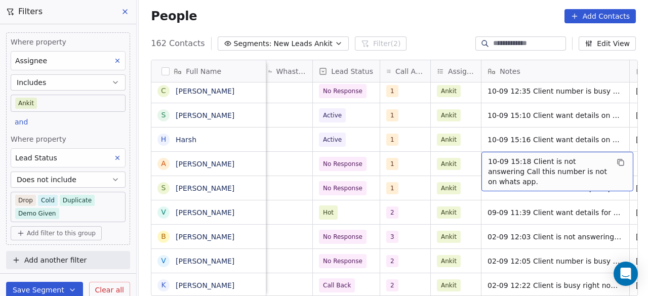
scroll to position [0, 571]
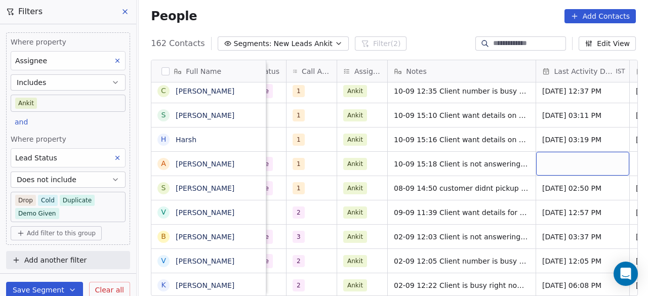
click at [575, 161] on div "grid" at bounding box center [582, 164] width 93 height 24
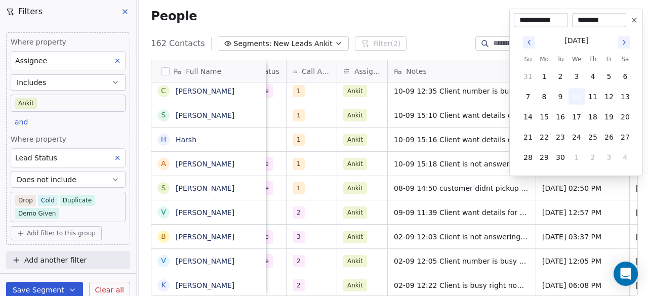
click at [579, 100] on button "10" at bounding box center [576, 97] width 16 height 16
click at [506, 197] on html "On2Cook India Pvt. Ltd. Contacts People Marketing Workflows Campaigns Sales Pip…" at bounding box center [324, 148] width 648 height 296
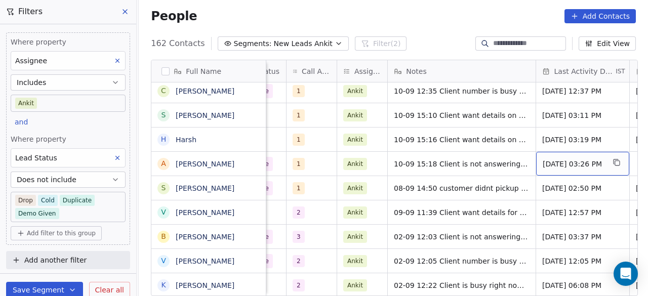
scroll to position [0, 664]
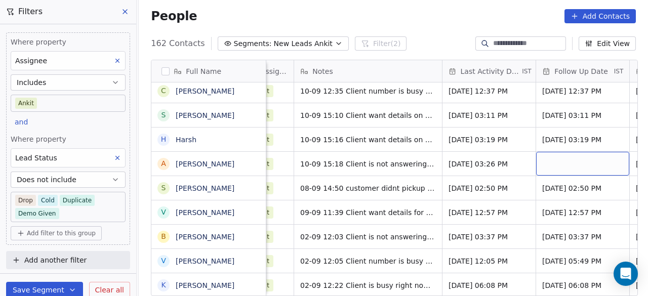
click at [552, 165] on div "grid" at bounding box center [582, 164] width 93 height 24
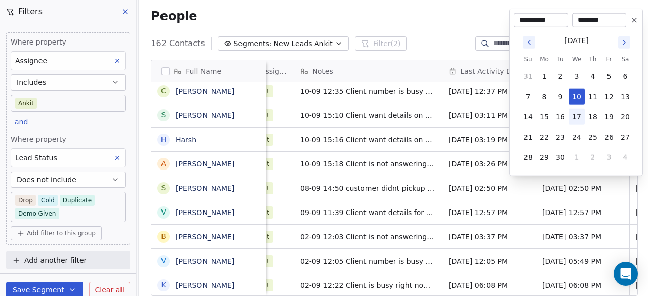
click at [577, 117] on button "17" at bounding box center [576, 117] width 16 height 16
type input "**********"
click at [445, 175] on html "On2Cook India Pvt. Ltd. Contacts People Marketing Workflows Campaigns Sales Pip…" at bounding box center [324, 148] width 648 height 296
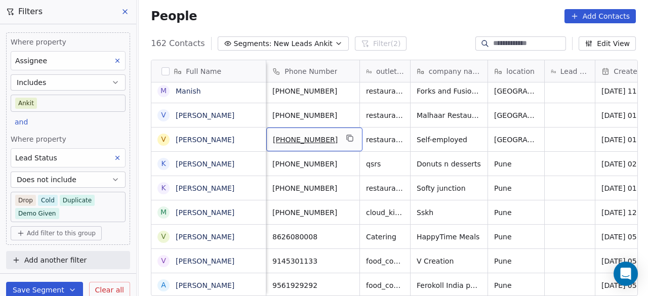
scroll to position [8, 0]
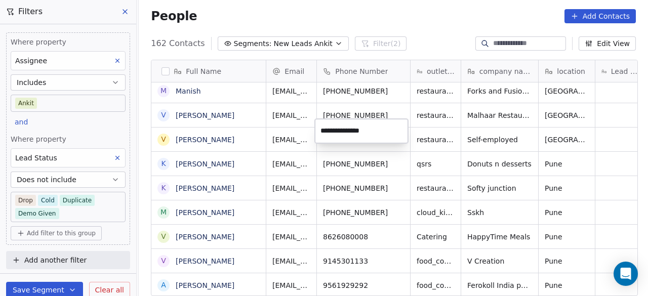
type input "**********"
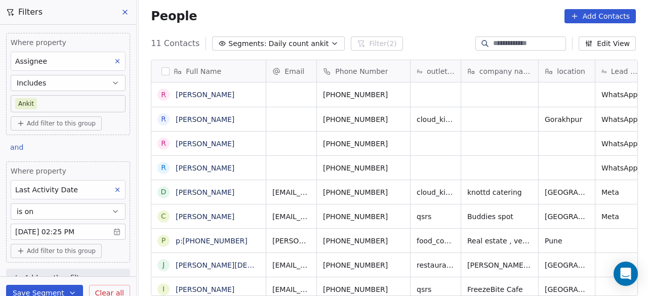
scroll to position [252, 503]
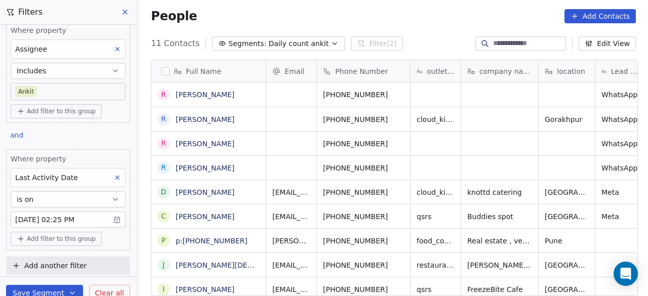
click at [251, 25] on div "People Add Contacts" at bounding box center [393, 16] width 509 height 38
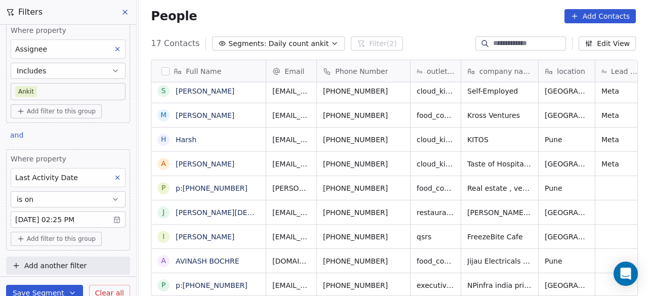
scroll to position [8, 0]
